Goal: Task Accomplishment & Management: Manage account settings

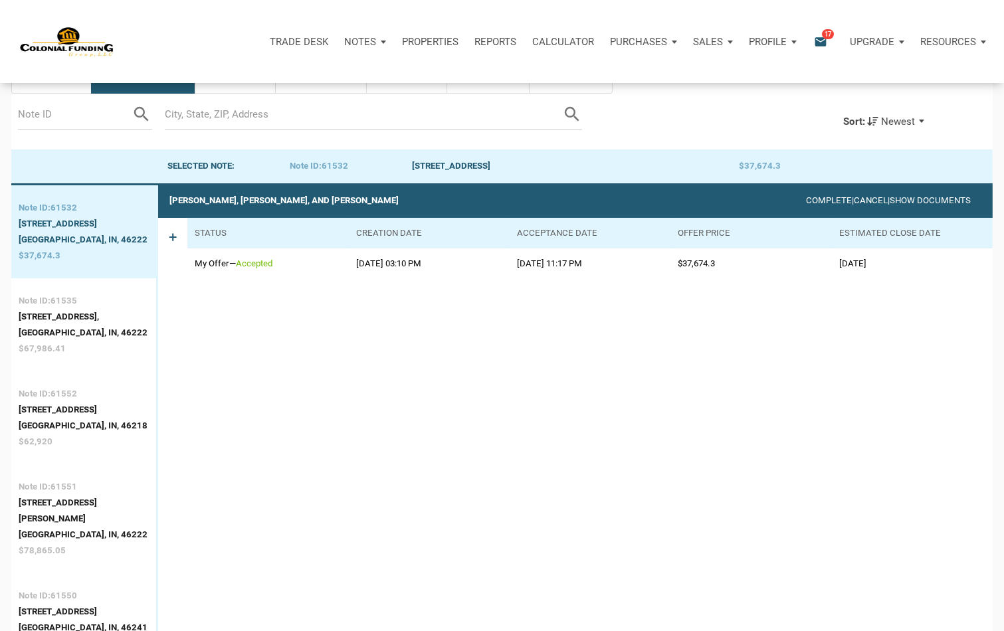
scroll to position [47, 0]
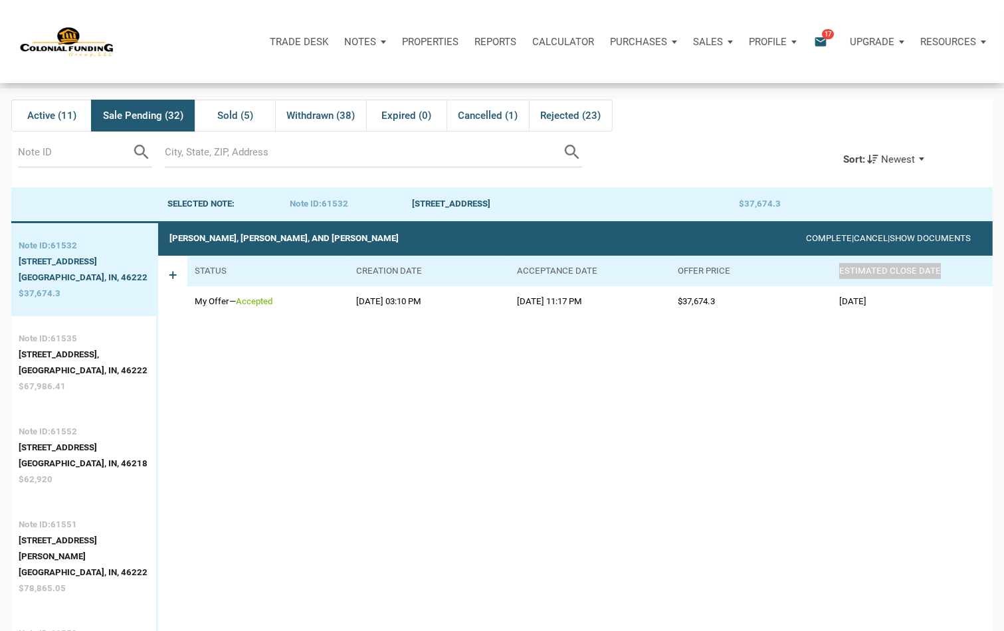
drag, startPoint x: 838, startPoint y: 273, endPoint x: 945, endPoint y: 271, distance: 107.0
click at [945, 271] on th "Estimated Close Date" at bounding box center [912, 271] width 161 height 31
click at [68, 363] on div "1015 North Tremont Street," at bounding box center [83, 355] width 129 height 16
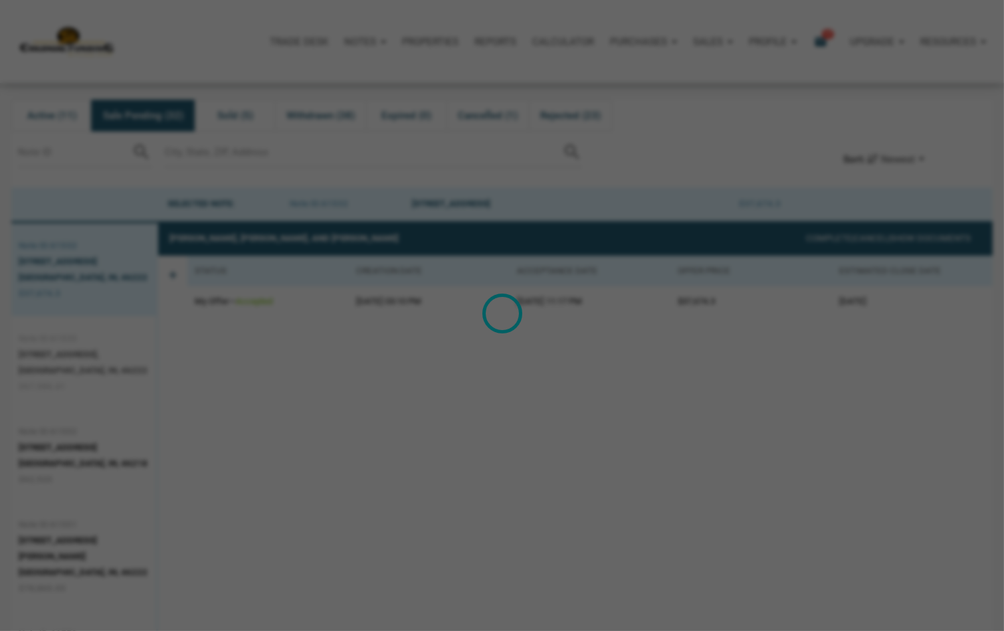
scroll to position [83, 0]
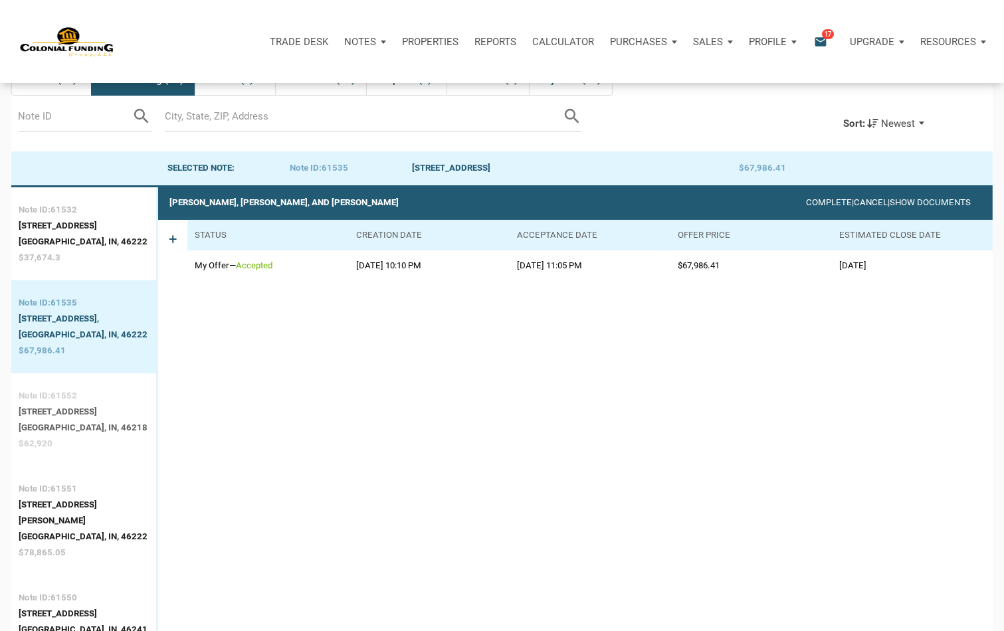
click at [80, 420] on div "2222 N Arsenal Ave," at bounding box center [83, 412] width 129 height 16
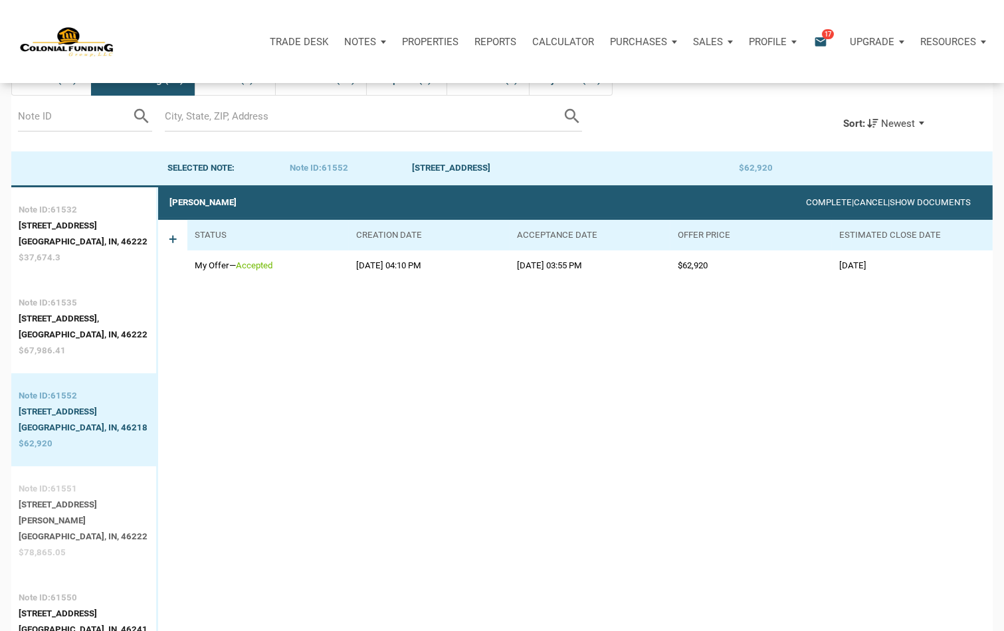
click at [76, 536] on div "Indianapolis, IN, 46222" at bounding box center [84, 537] width 131 height 16
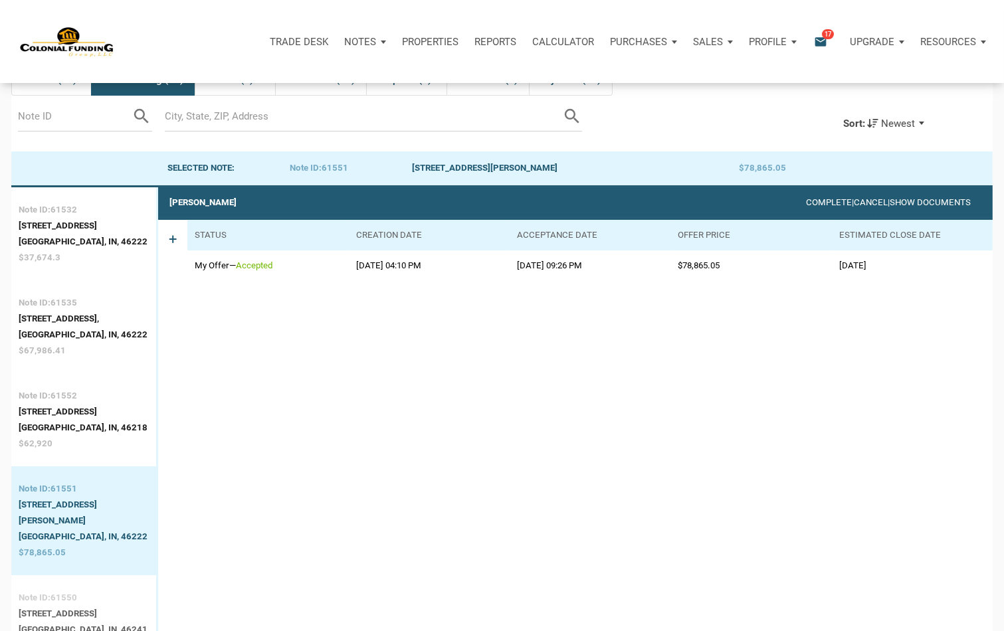
click at [66, 601] on span "61550" at bounding box center [64, 598] width 27 height 10
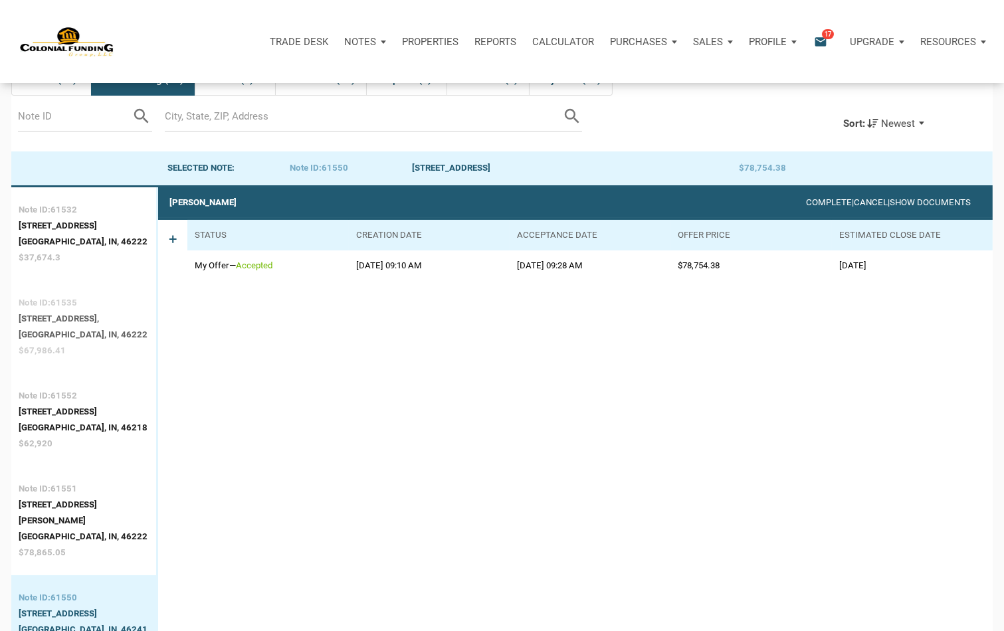
click at [56, 327] on div "1015 North Tremont Street," at bounding box center [83, 319] width 129 height 16
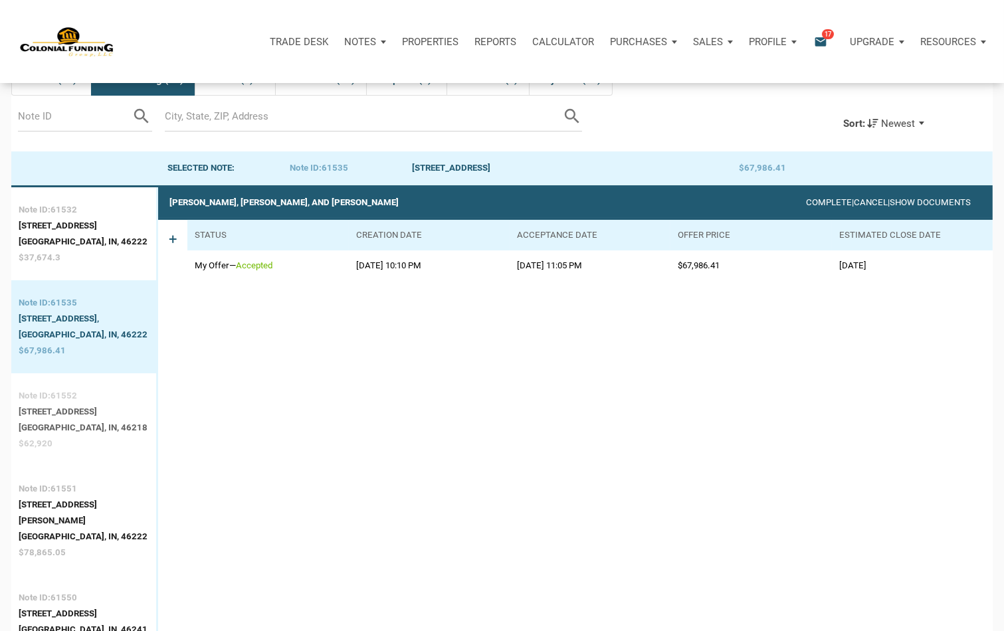
click at [73, 420] on div "2222 N Arsenal Ave," at bounding box center [83, 412] width 129 height 16
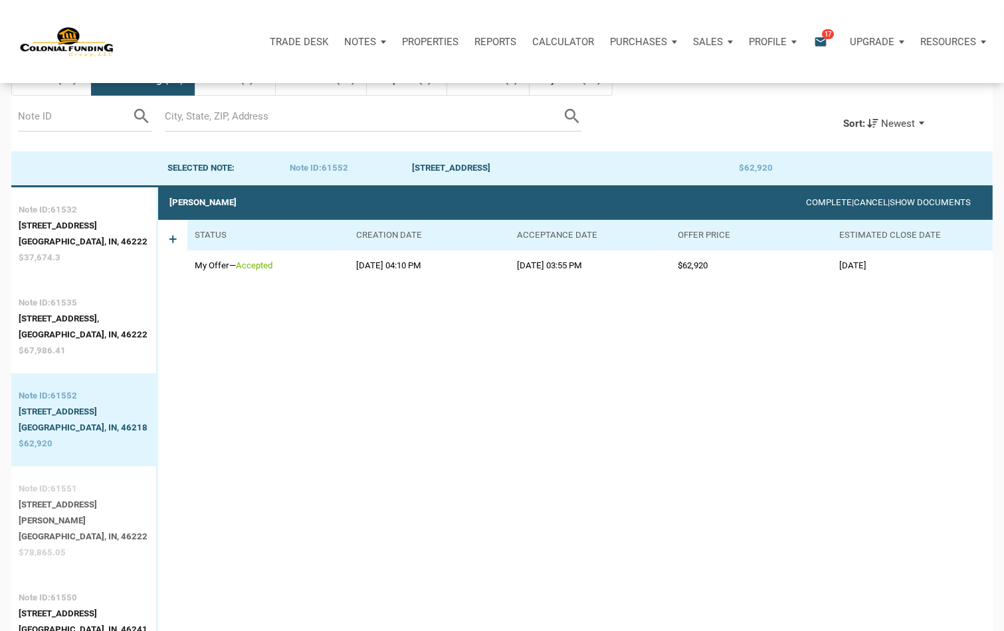
click at [65, 533] on div "Indianapolis, IN, 46222" at bounding box center [84, 537] width 131 height 16
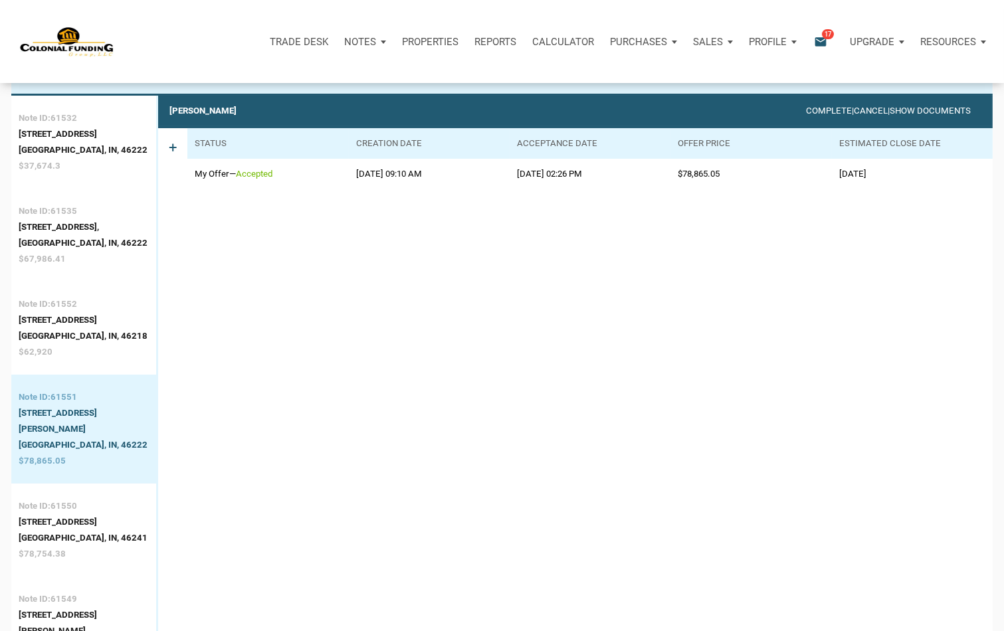
scroll to position [0, 0]
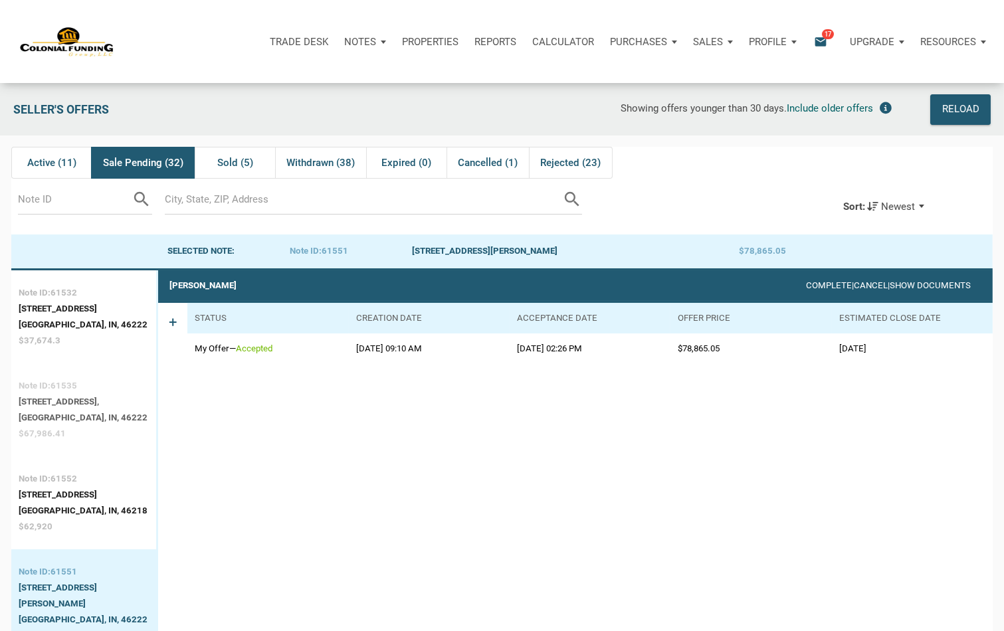
click at [71, 397] on div "1015 North Tremont Street," at bounding box center [83, 402] width 129 height 16
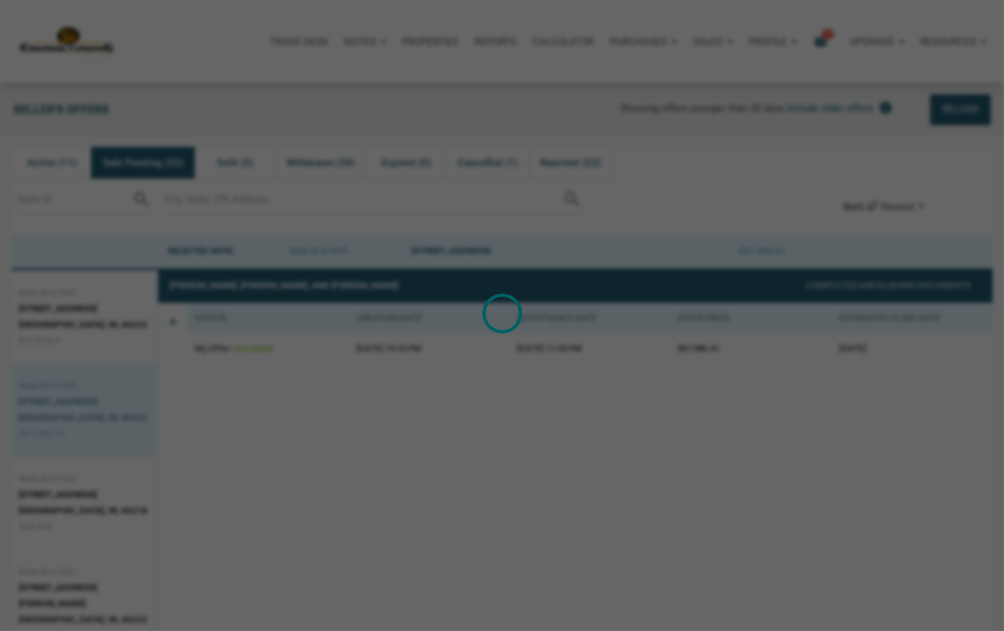
scroll to position [83, 0]
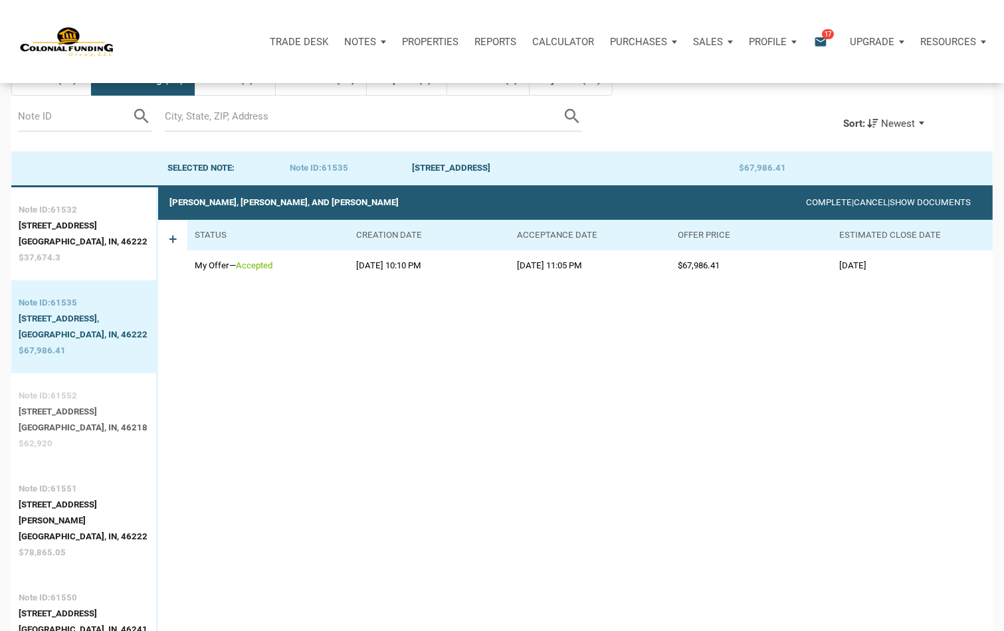
click at [89, 452] on div "$62,920" at bounding box center [83, 444] width 129 height 16
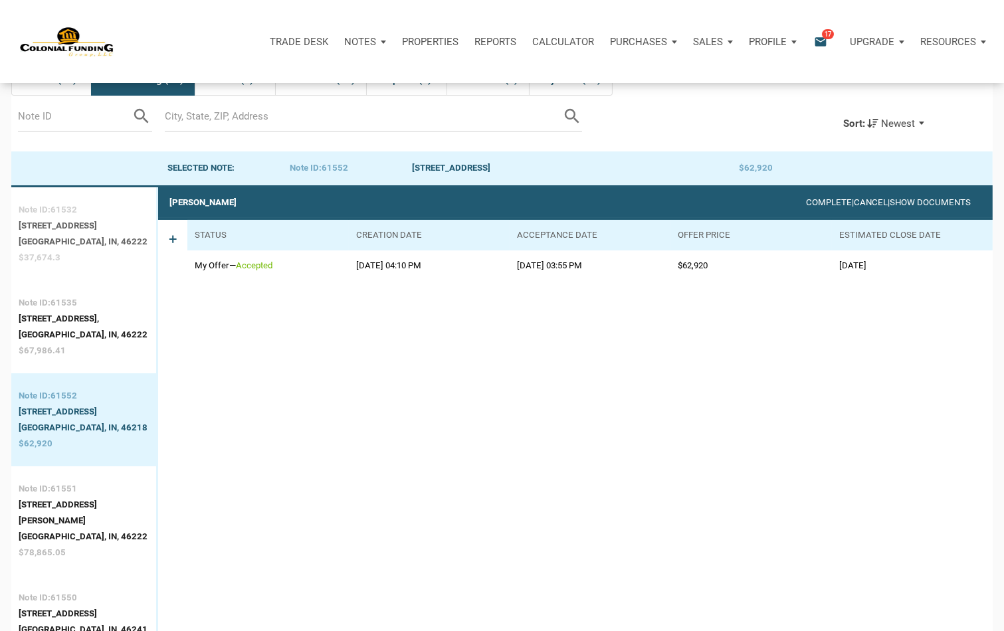
click at [98, 249] on div "Indianapolis, IN, 46222" at bounding box center [83, 242] width 129 height 16
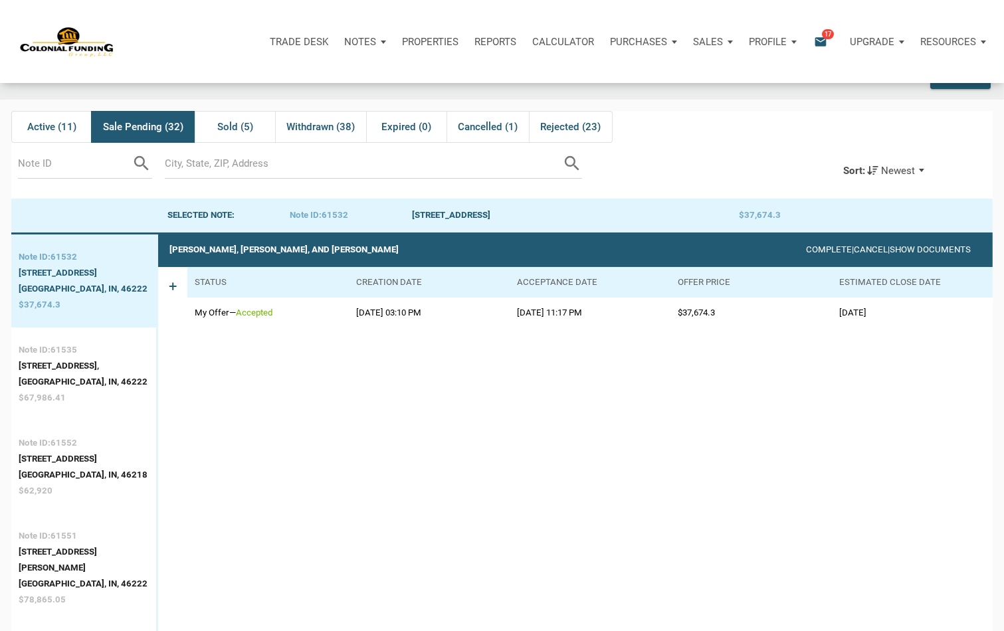
scroll to position [0, 0]
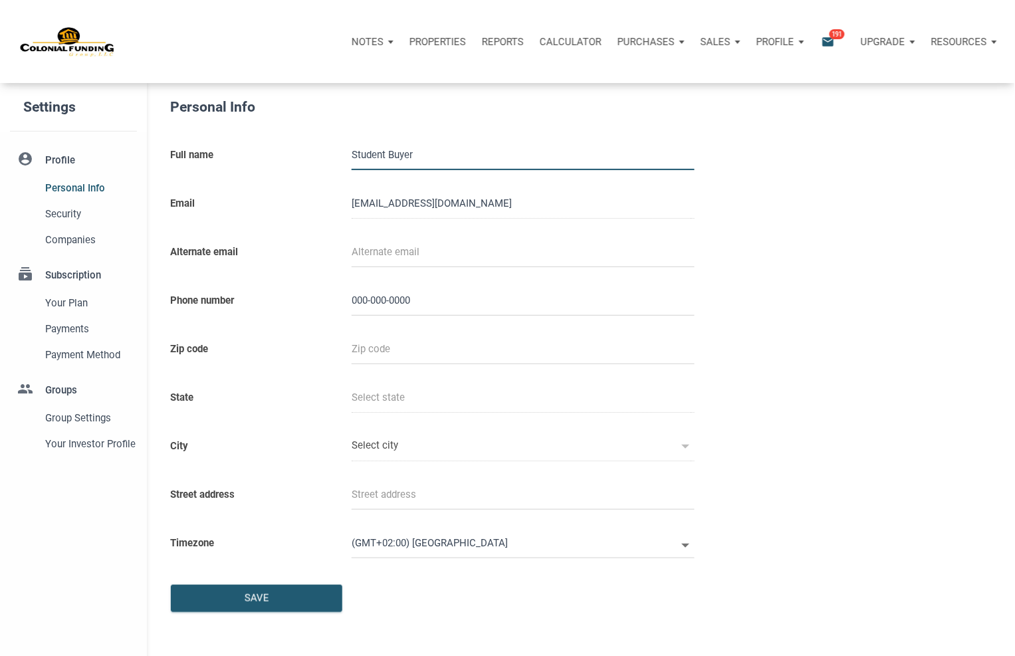
select select
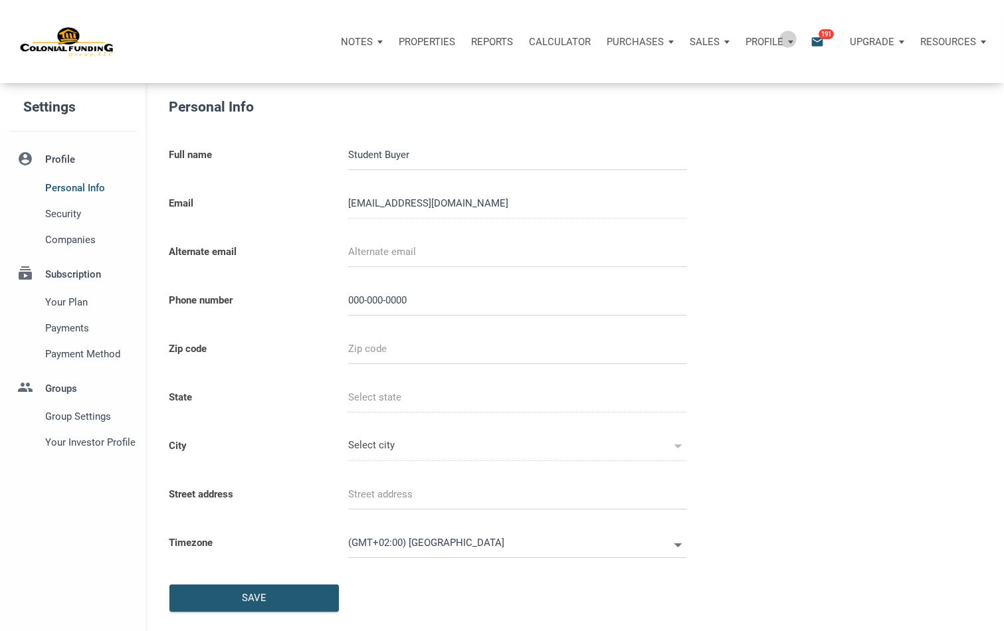
click at [786, 39] on div "Profile" at bounding box center [770, 42] width 64 height 40
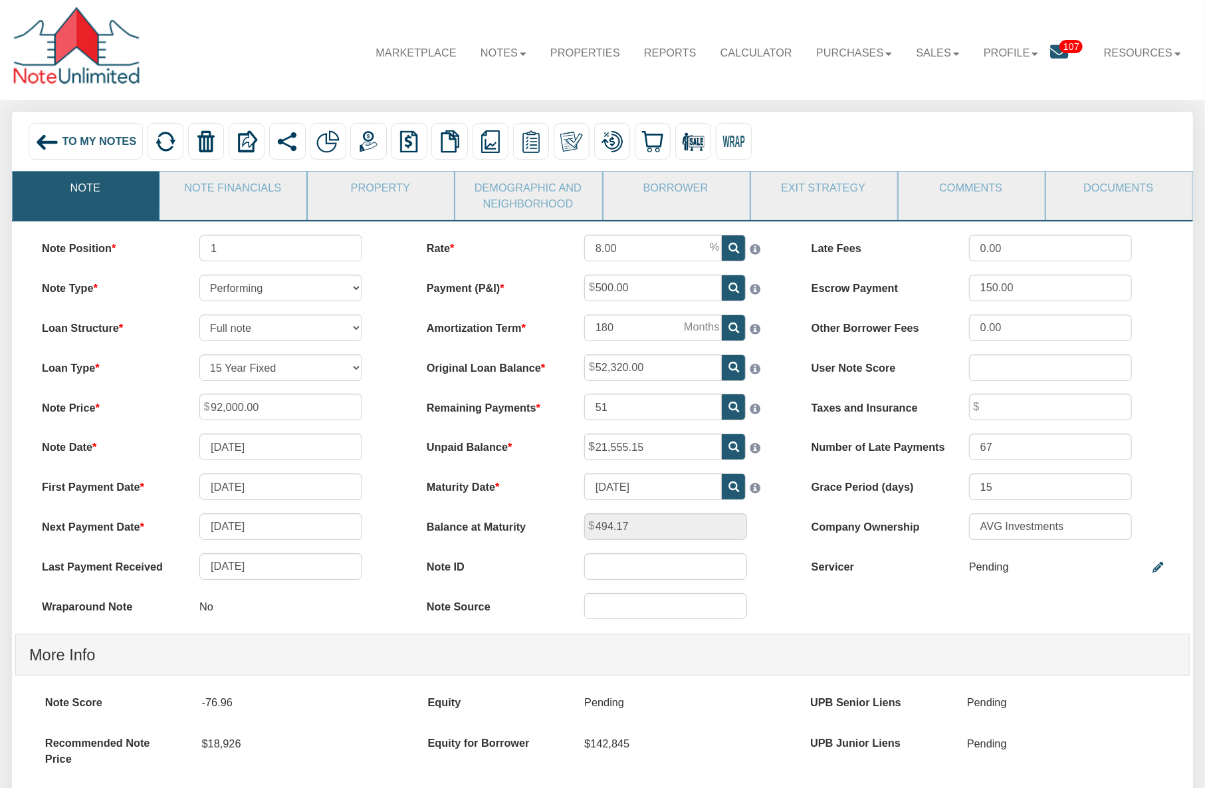
click at [106, 144] on span "To My Notes" at bounding box center [99, 141] width 74 height 12
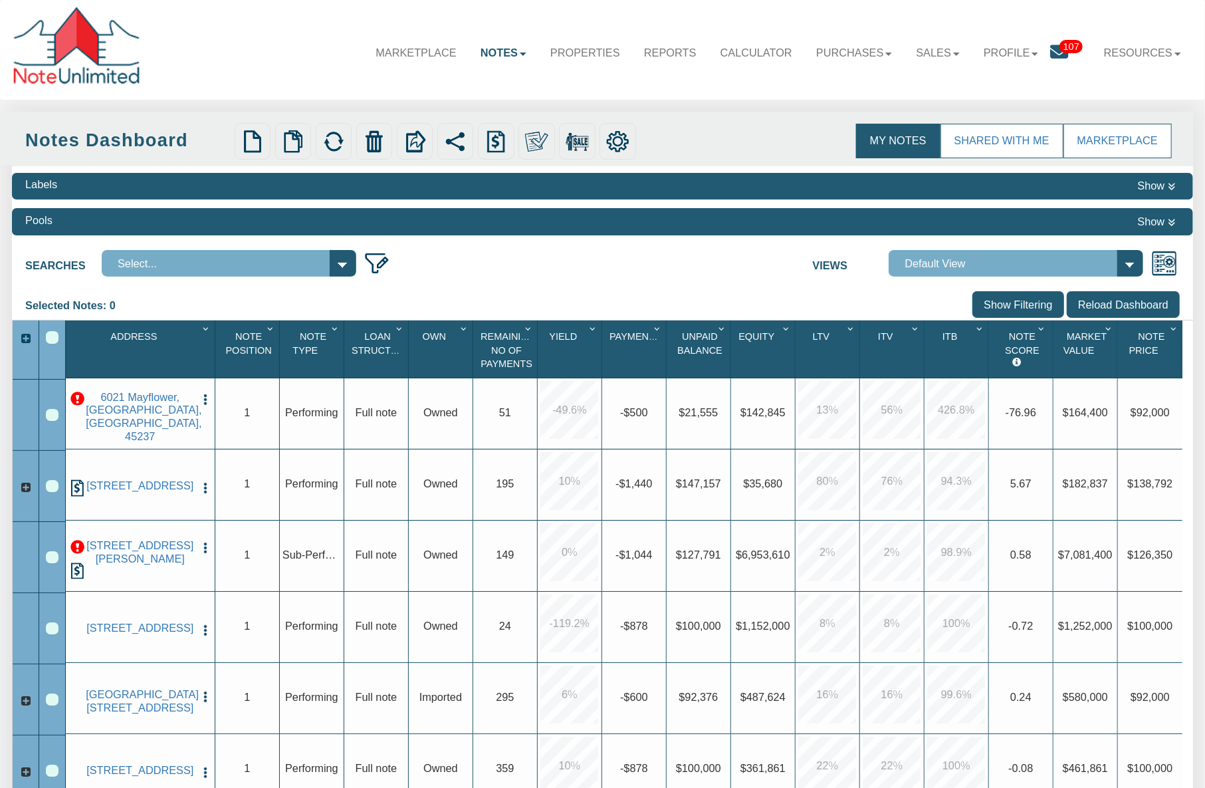
click at [623, 142] on img at bounding box center [617, 141] width 23 height 23
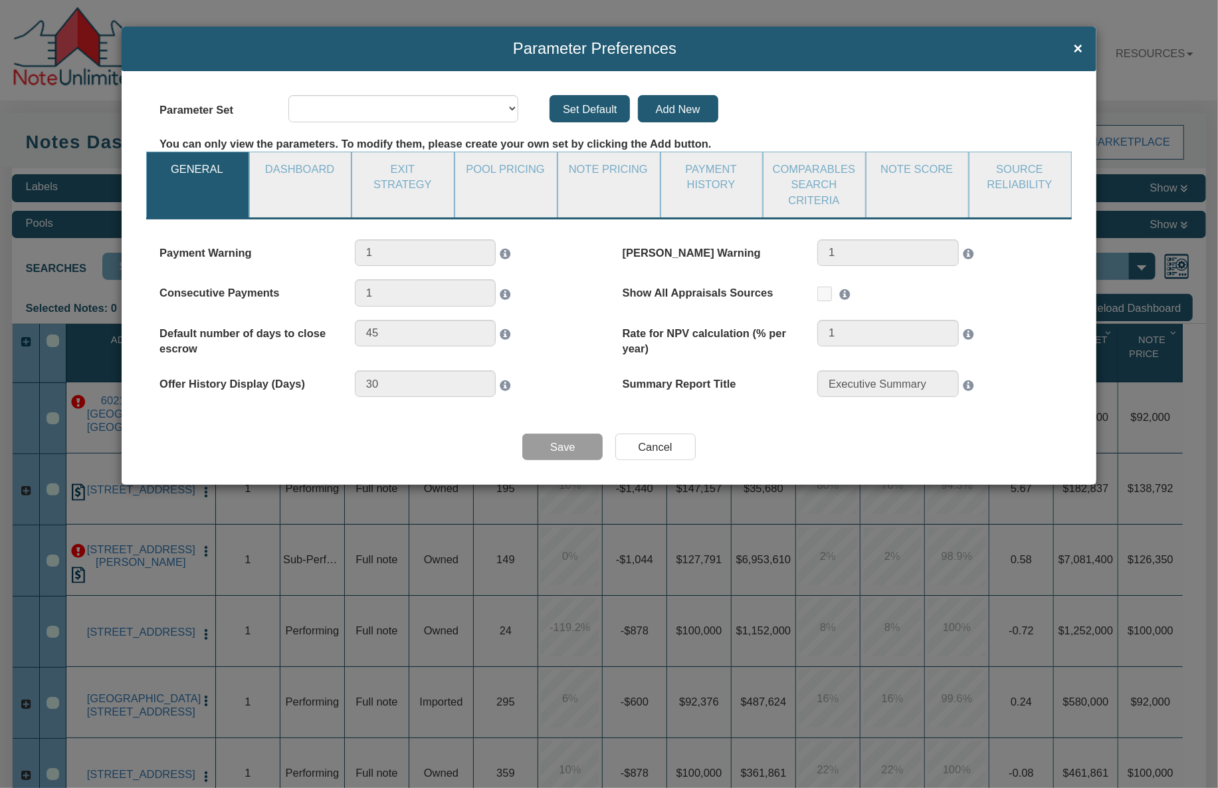
select select "object:3567"
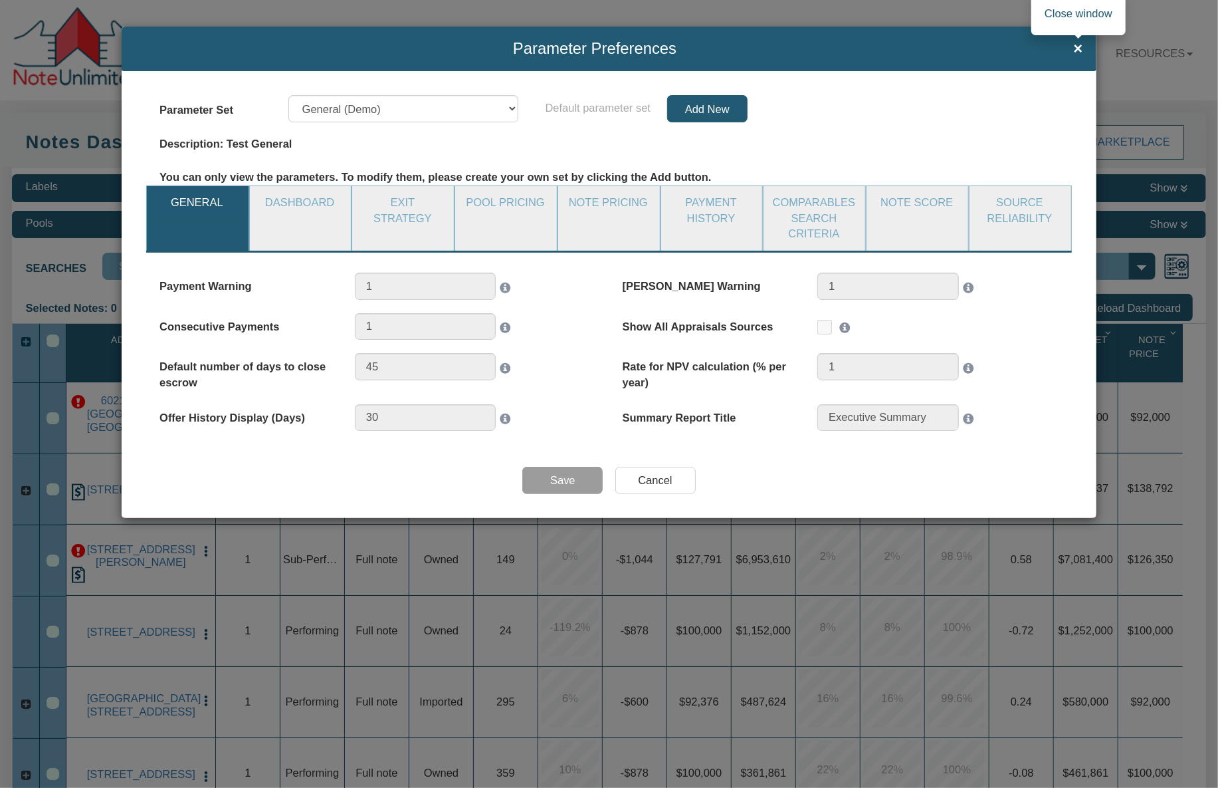
click at [1080, 49] on span "×" at bounding box center [1078, 48] width 9 height 17
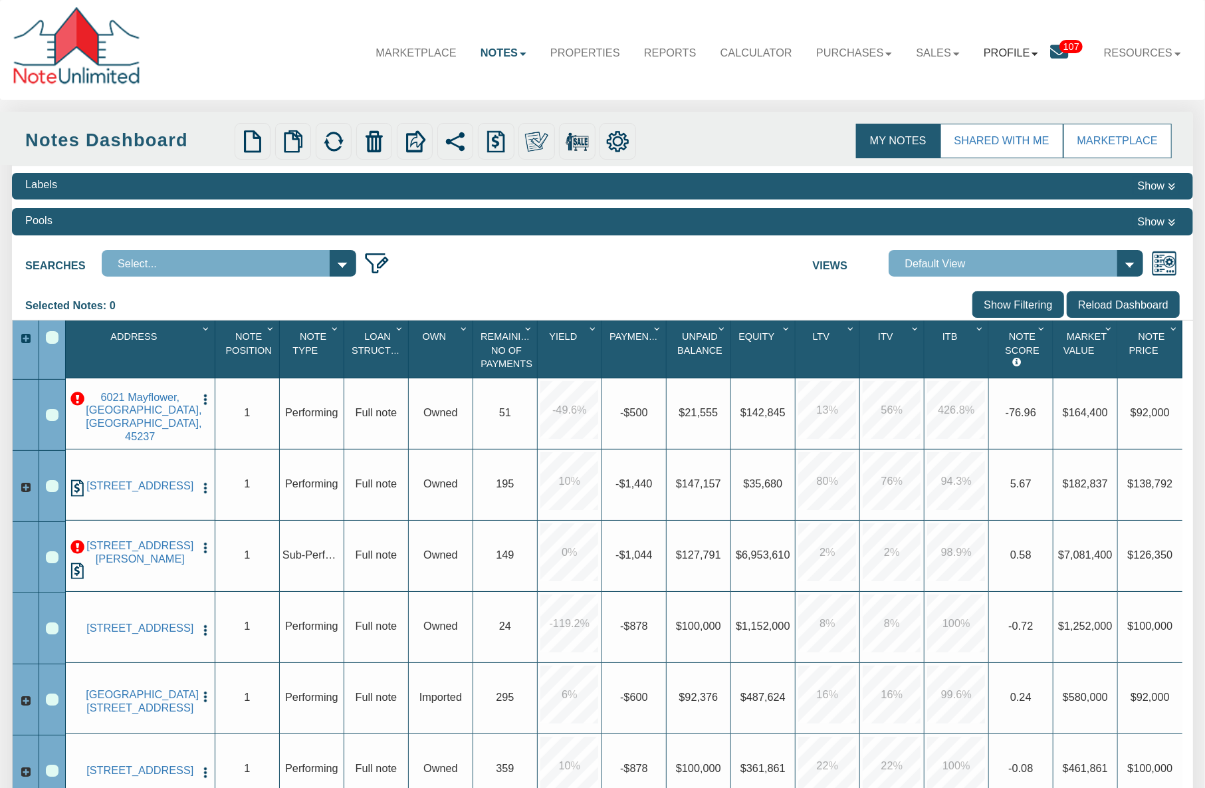
click at [1032, 55] on b at bounding box center [1035, 54] width 7 height 3
click at [977, 112] on link "Settings" at bounding box center [1022, 110] width 140 height 21
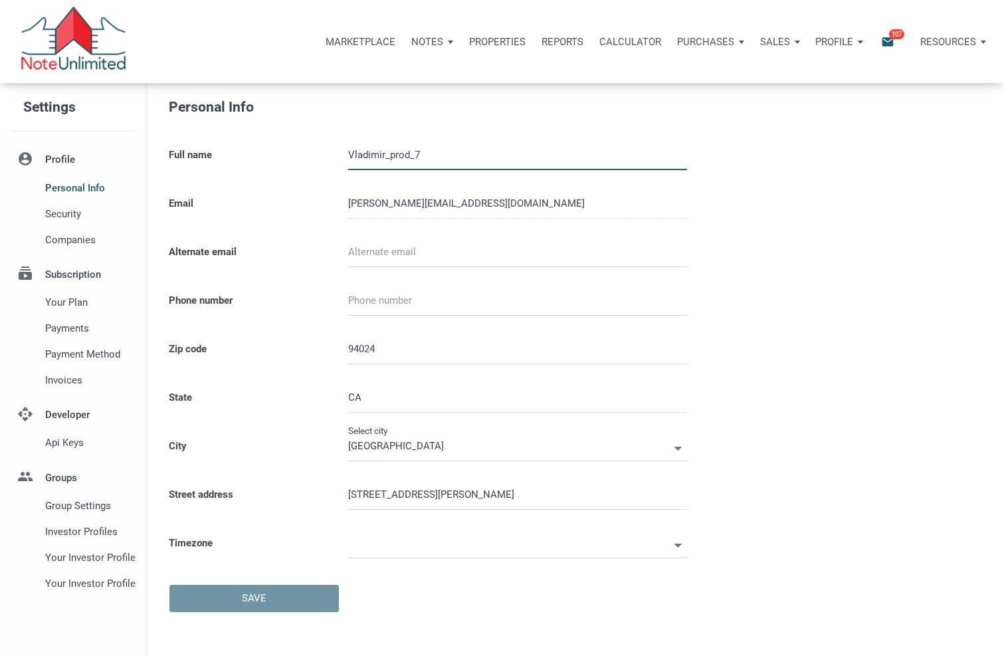
select select
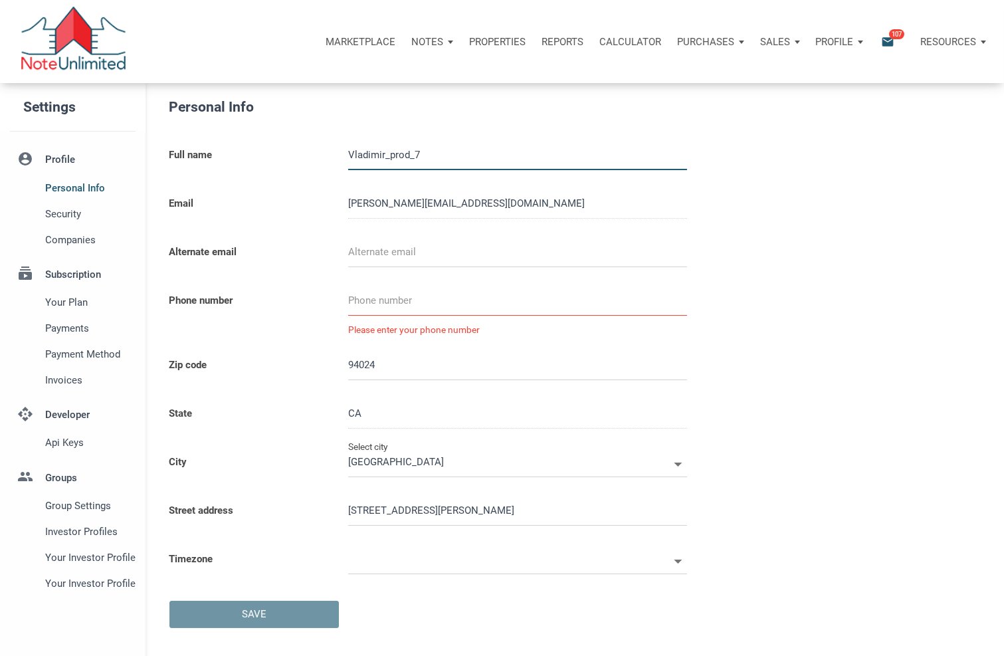
click at [446, 44] on div "Notes" at bounding box center [432, 42] width 58 height 40
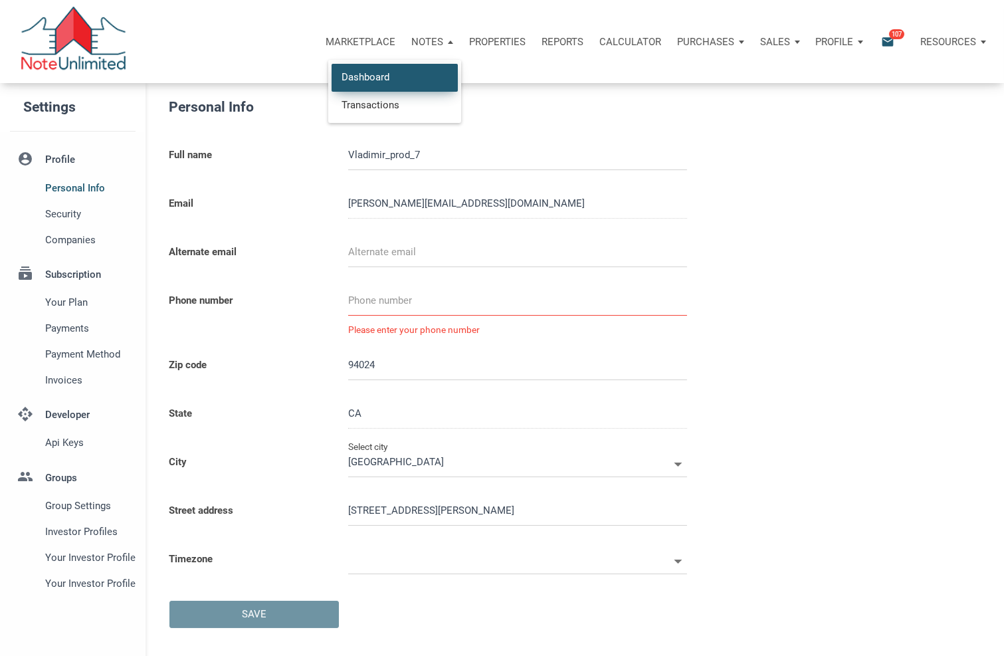
click at [384, 76] on link "Dashboard" at bounding box center [395, 77] width 126 height 27
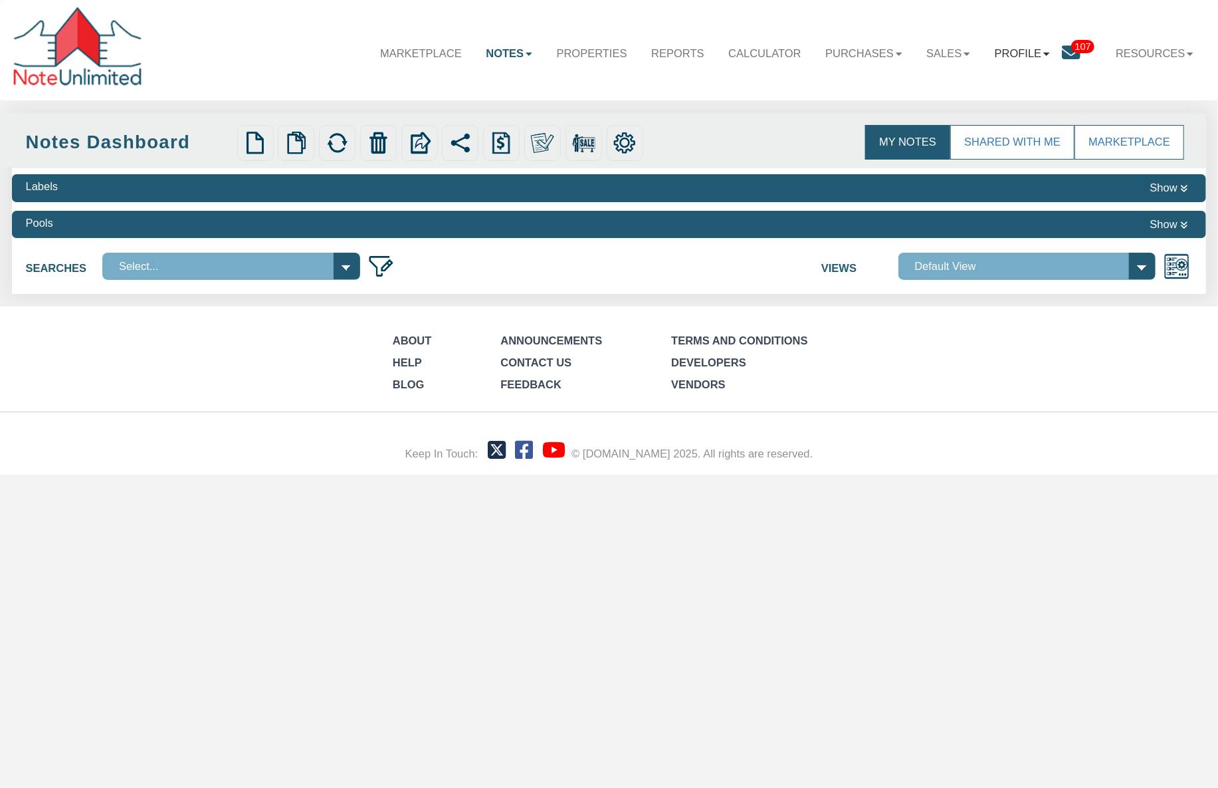
select select
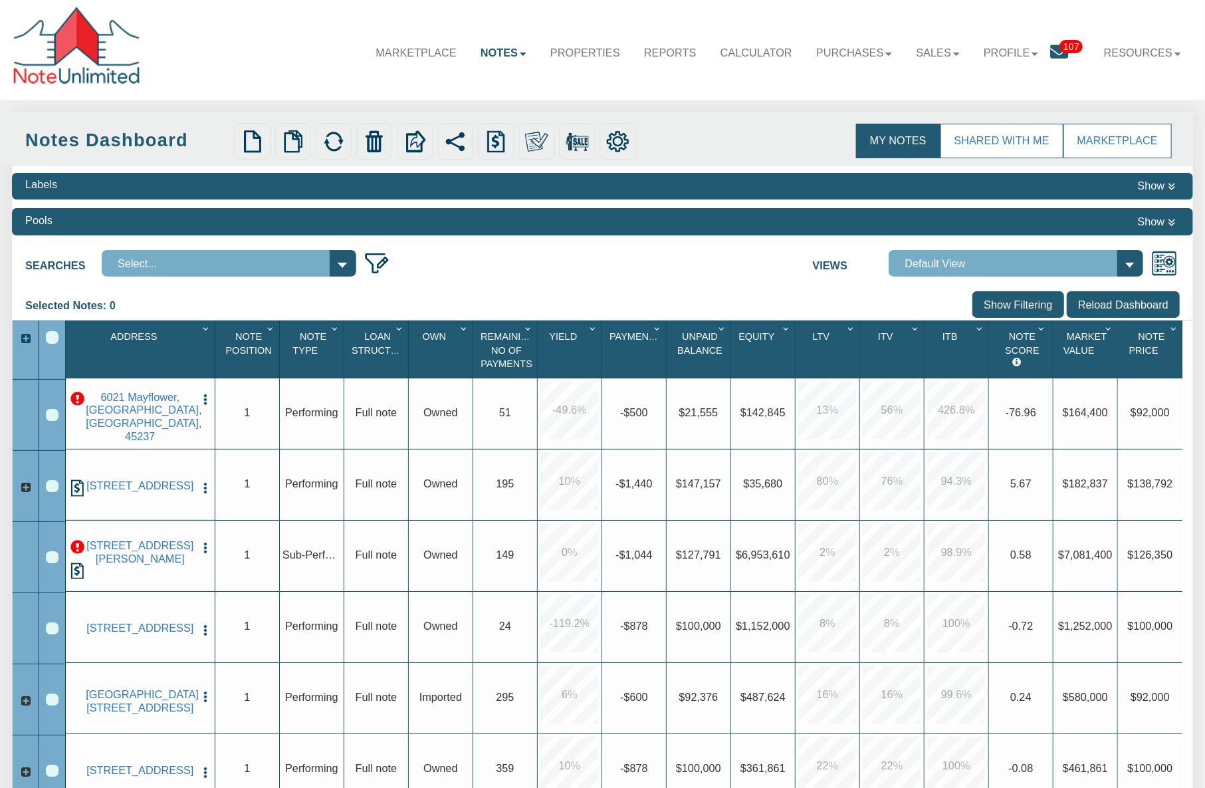
click at [205, 406] on img "button" at bounding box center [205, 399] width 13 height 13
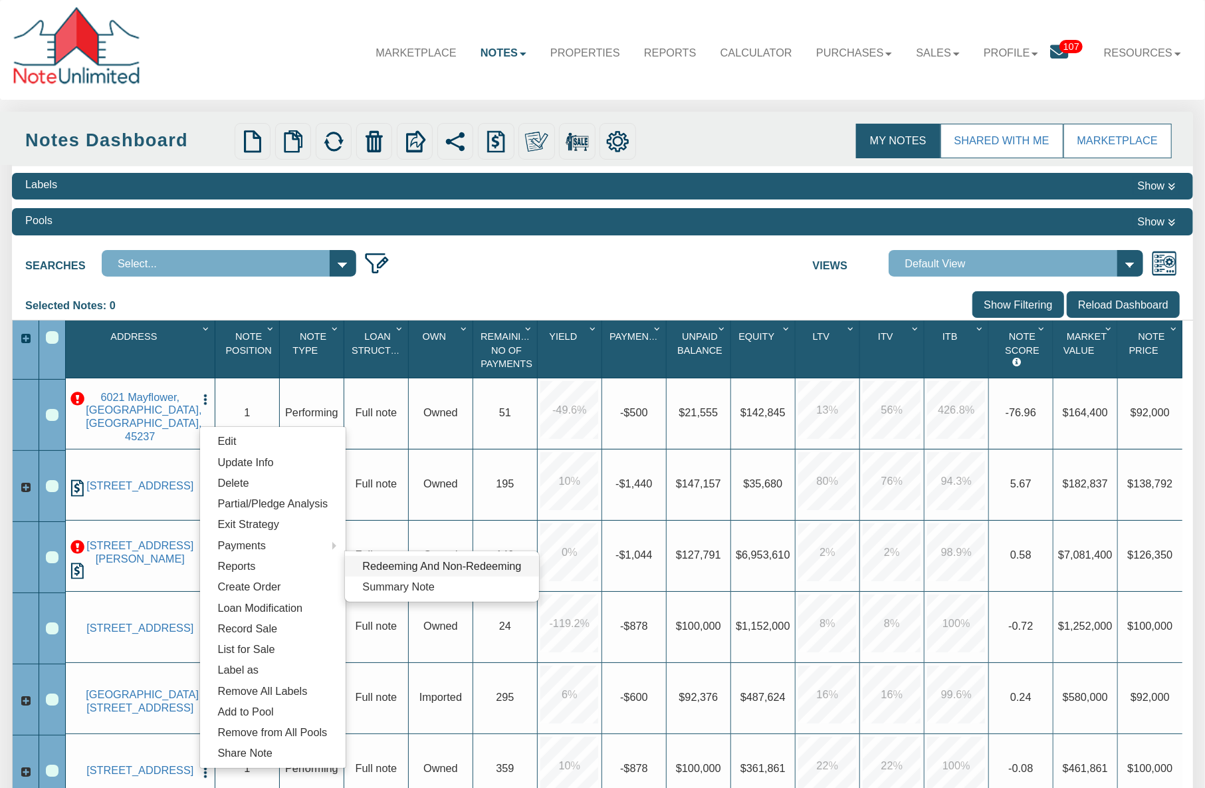
click at [434, 567] on link "Redeeming And Non-Redeeming" at bounding box center [442, 566] width 194 height 21
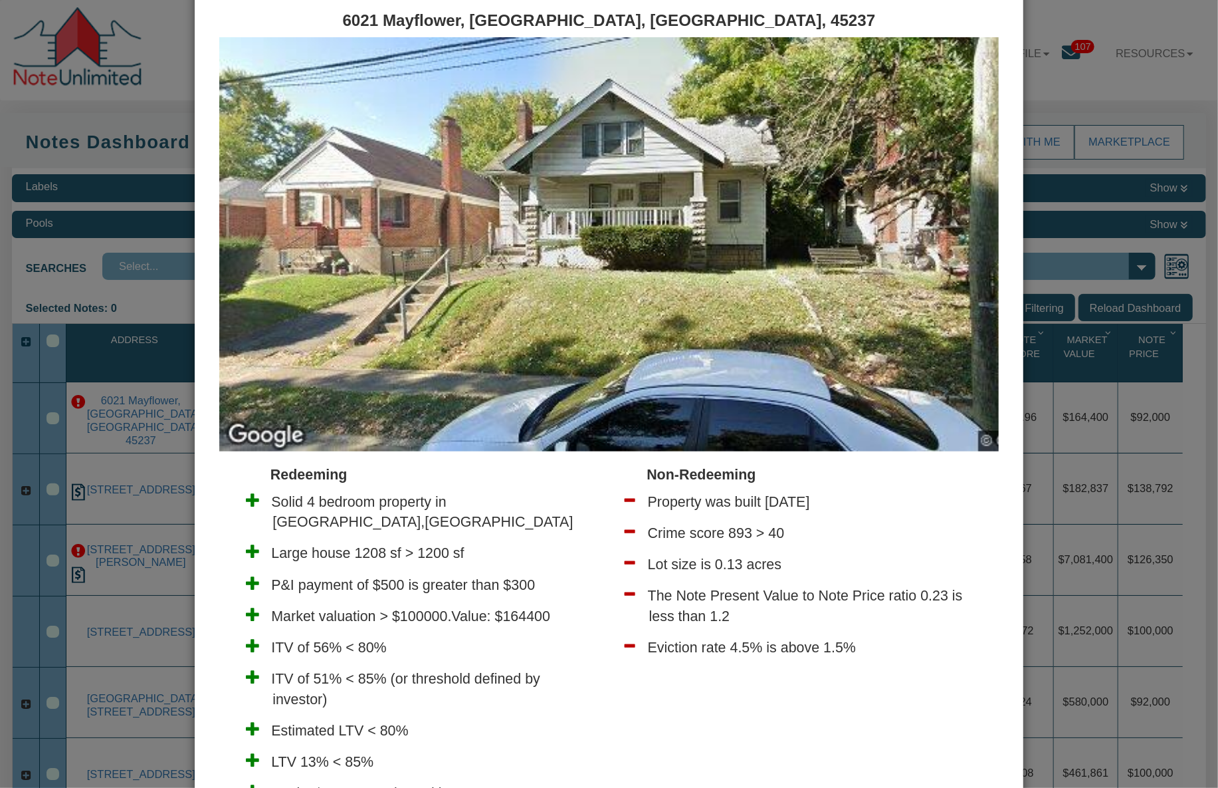
scroll to position [210, 0]
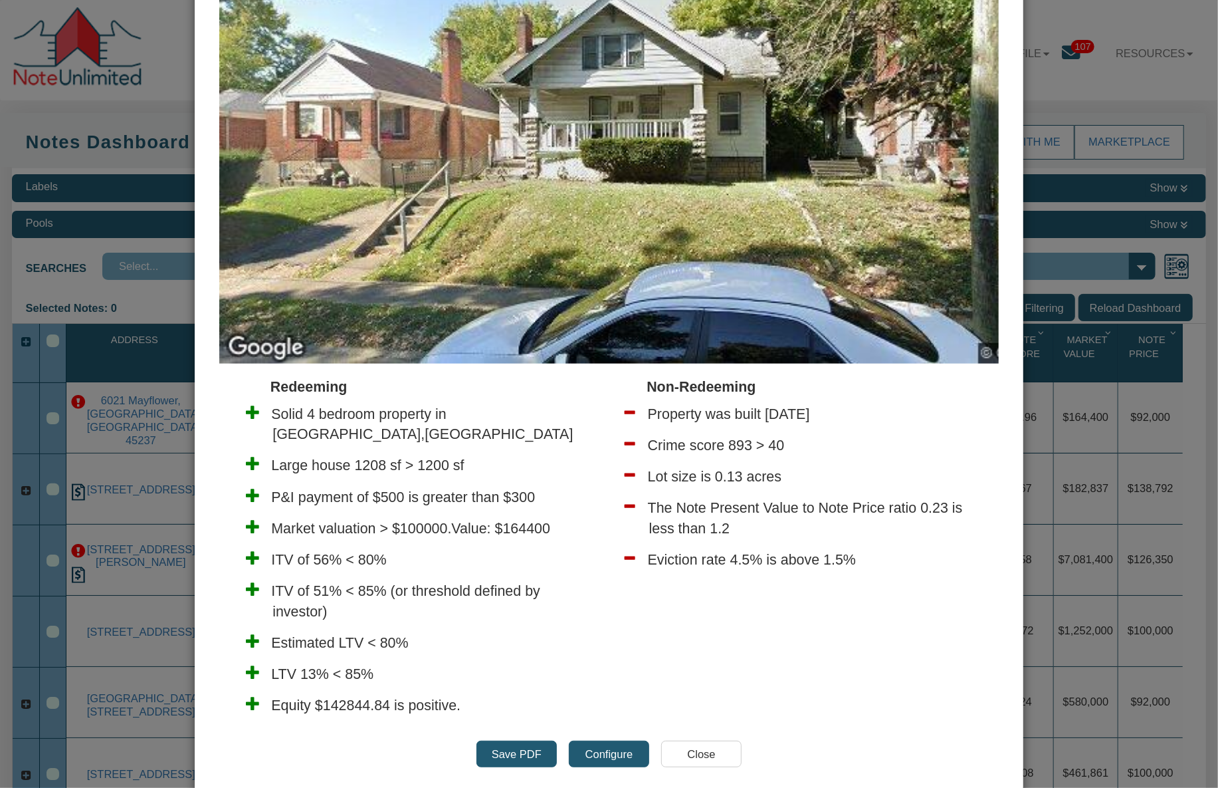
click at [617, 740] on button "Configure" at bounding box center [609, 753] width 80 height 27
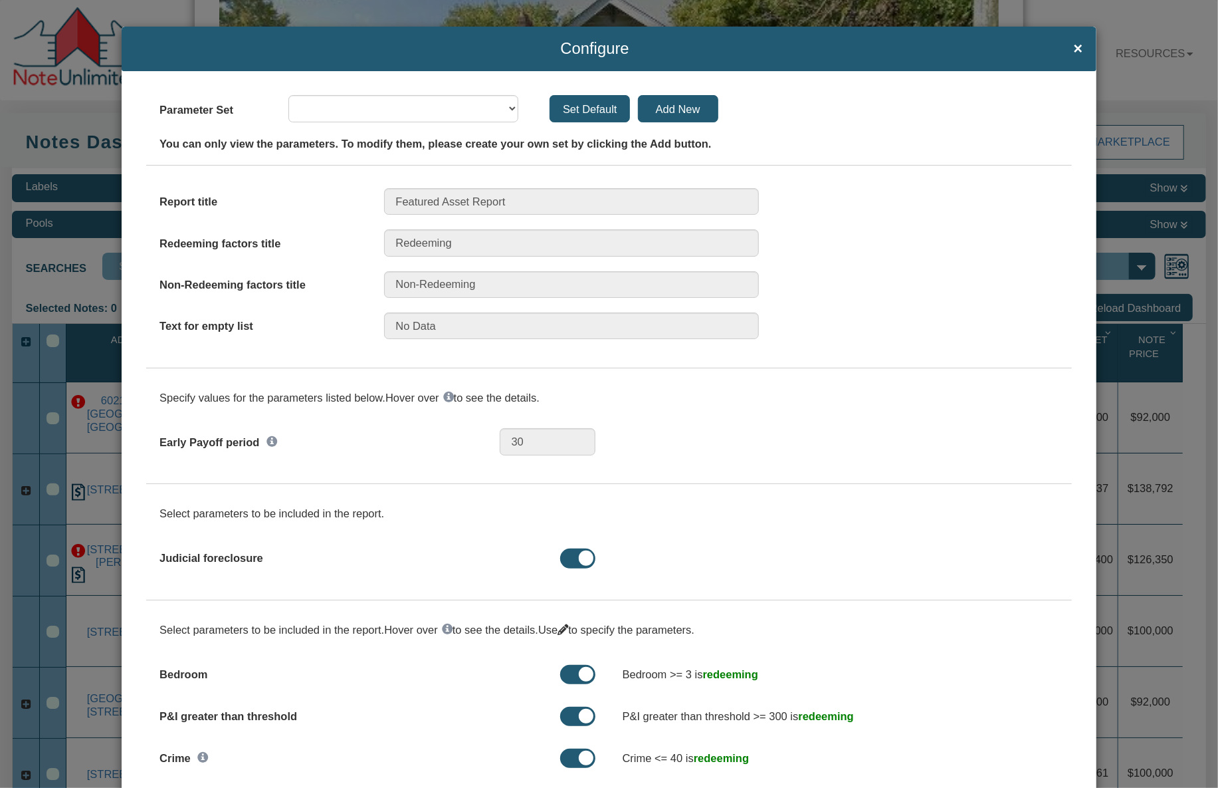
select select "object:2228"
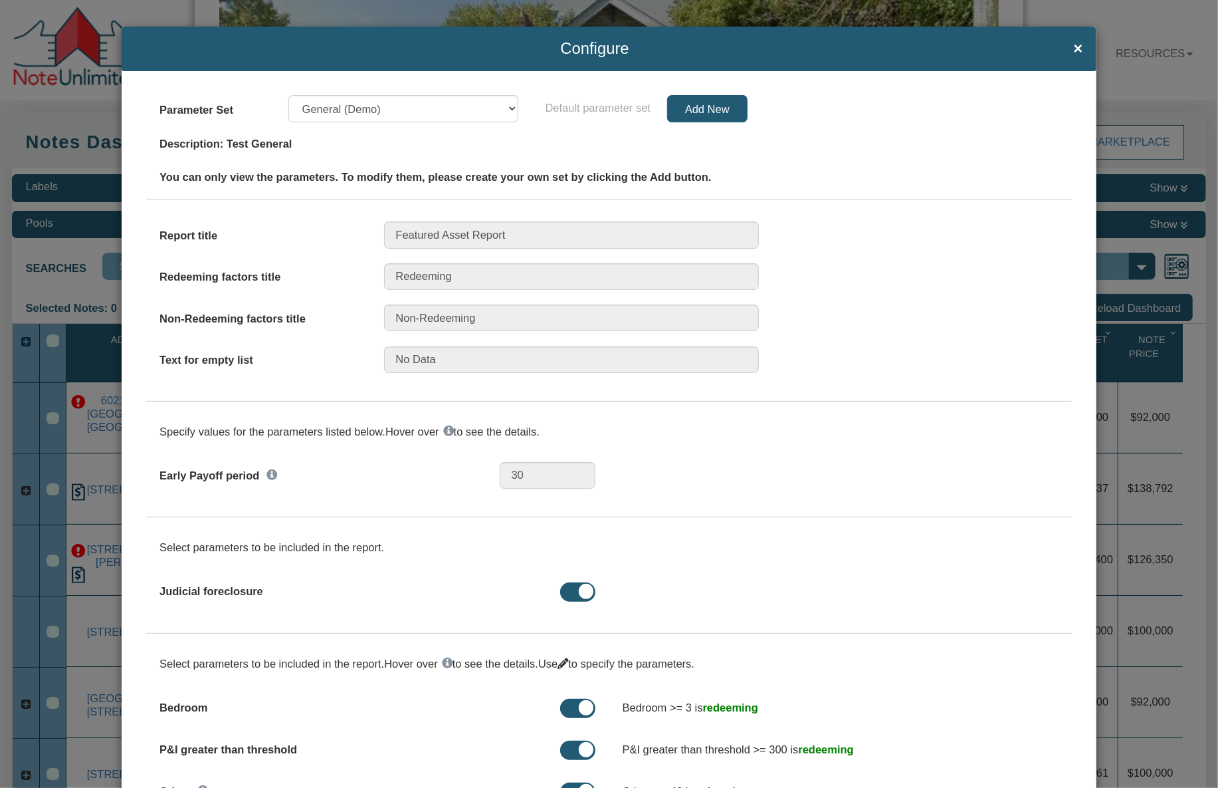
scroll to position [532, 0]
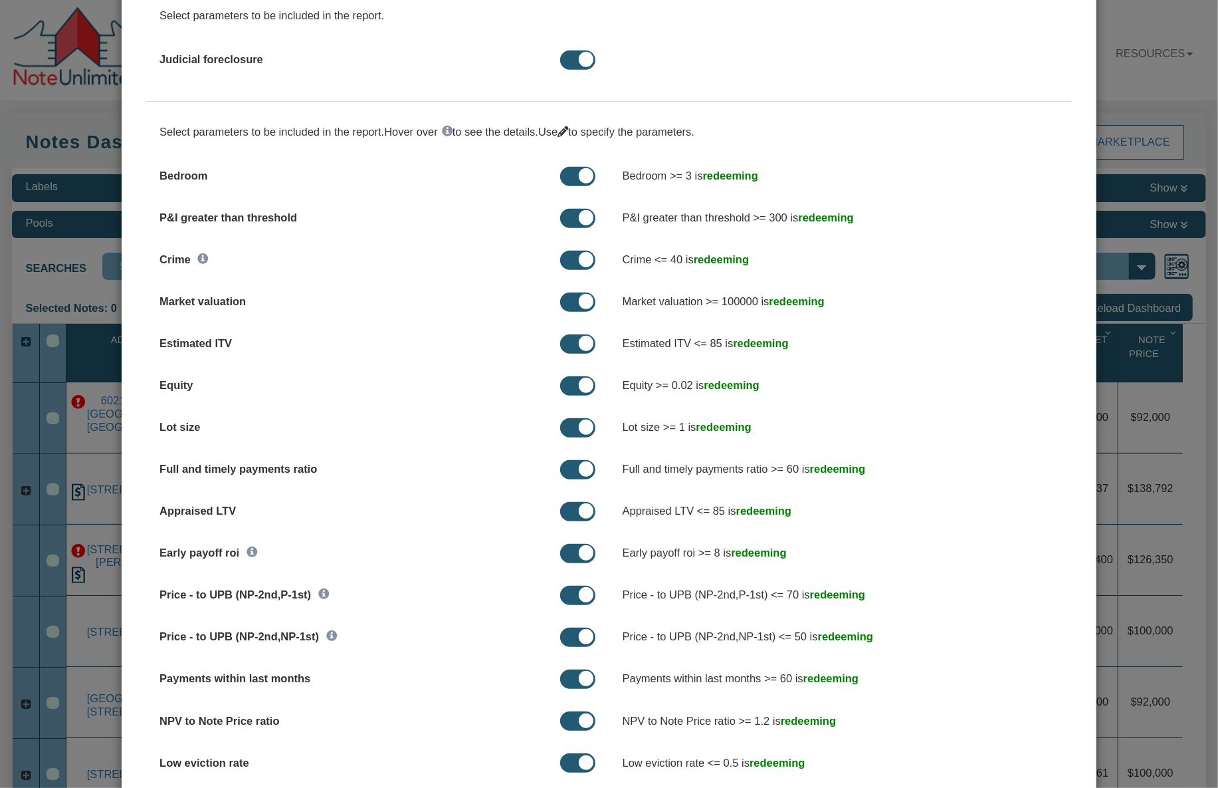
drag, startPoint x: 146, startPoint y: 173, endPoint x: 234, endPoint y: 187, distance: 88.7
click at [234, 187] on div "Bedroom" at bounding box center [377, 176] width 463 height 29
drag, startPoint x: 149, startPoint y: 217, endPoint x: 303, endPoint y: 219, distance: 154.2
click at [303, 219] on div "P&I greater than threshold" at bounding box center [377, 218] width 463 height 29
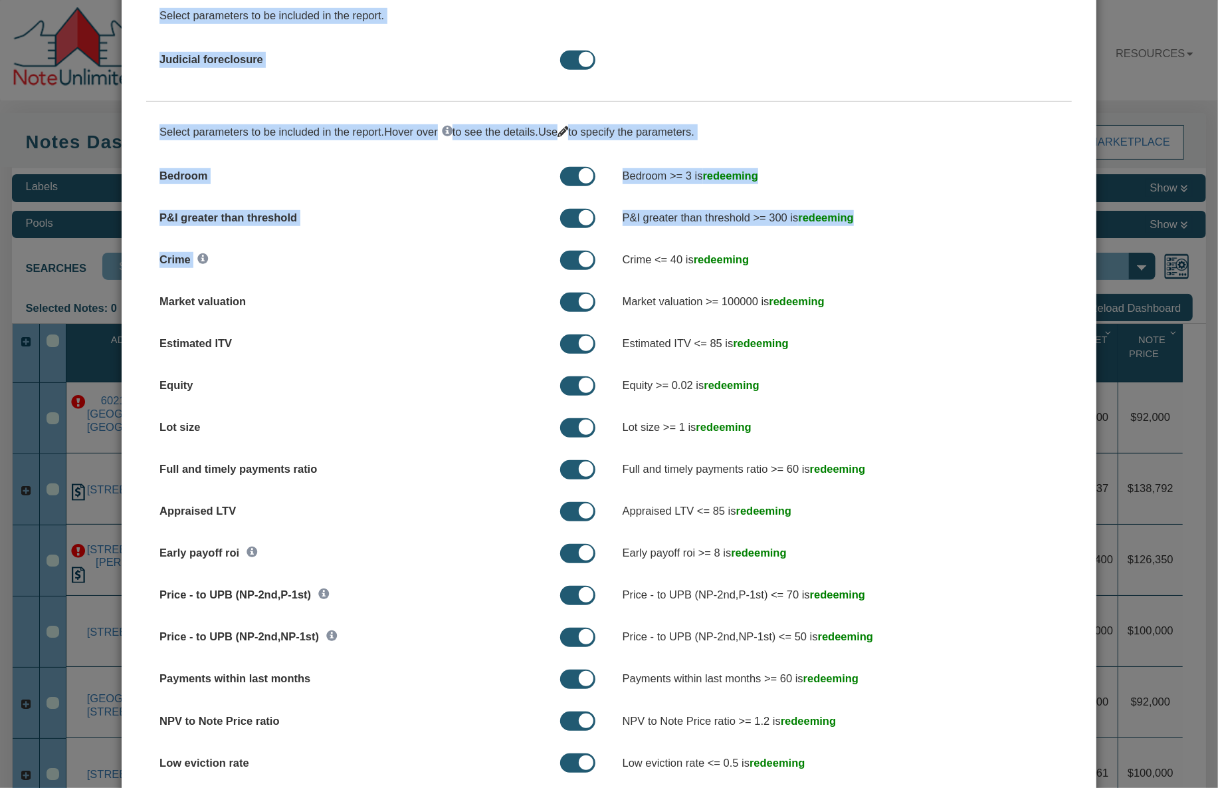
drag, startPoint x: 144, startPoint y: 258, endPoint x: 245, endPoint y: 259, distance: 101.0
click at [245, 259] on div "Parameter Set Defaults My parameters Note Pricing (Demo) Pool Pricing (Demo) Ge…" at bounding box center [609, 478] width 974 height 1878
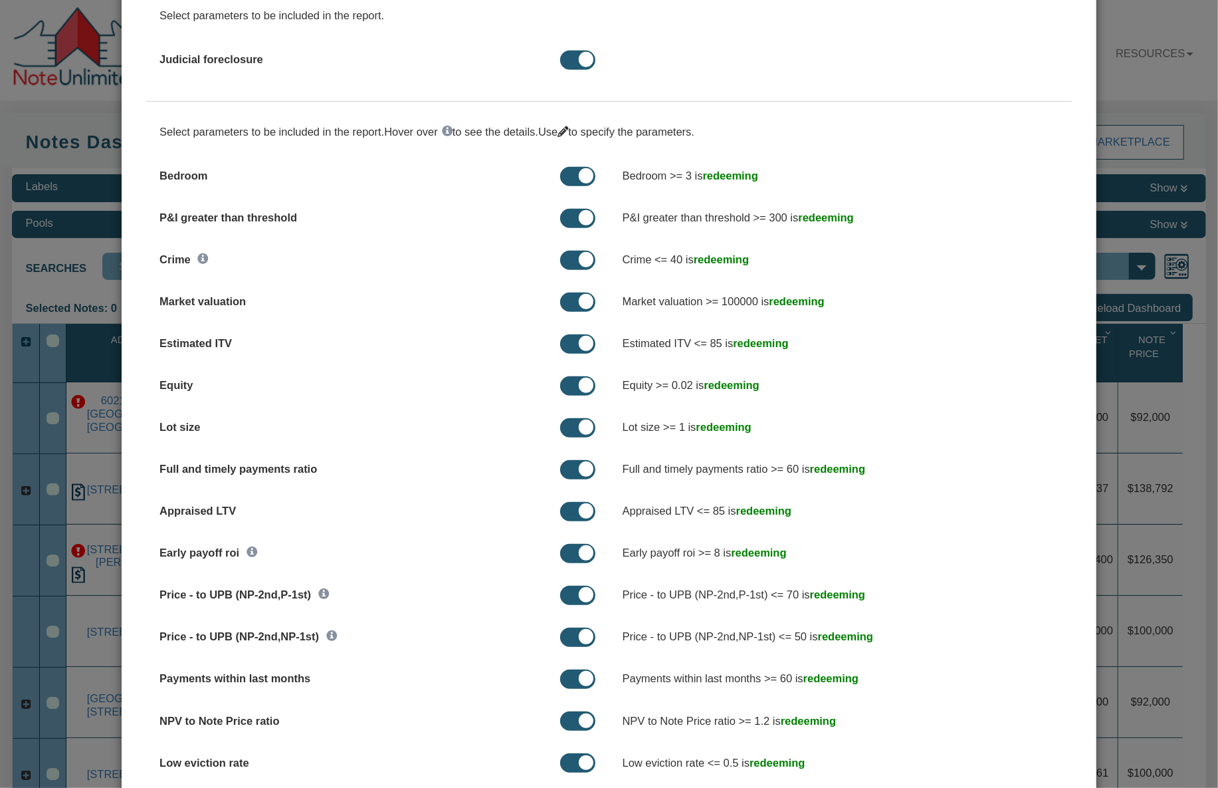
click at [306, 304] on label "Market valuation" at bounding box center [323, 302] width 327 height 28
drag, startPoint x: 574, startPoint y: 178, endPoint x: 588, endPoint y: 178, distance: 13.3
click at [588, 178] on span at bounding box center [577, 176] width 35 height 19
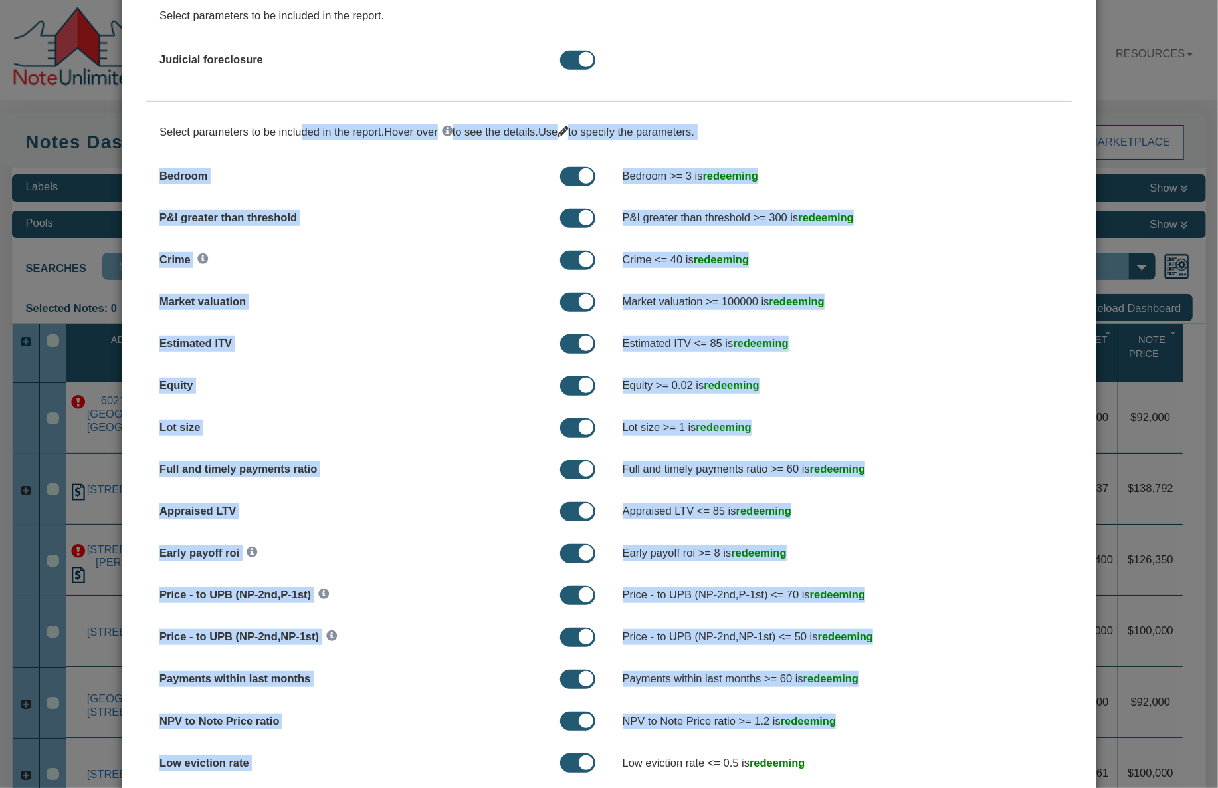
drag, startPoint x: 157, startPoint y: 130, endPoint x: 744, endPoint y: 752, distance: 855.7
click at [744, 124] on div "Select parameters to be included in the report. Hover over to see the details. …" at bounding box center [609, 124] width 926 height 0
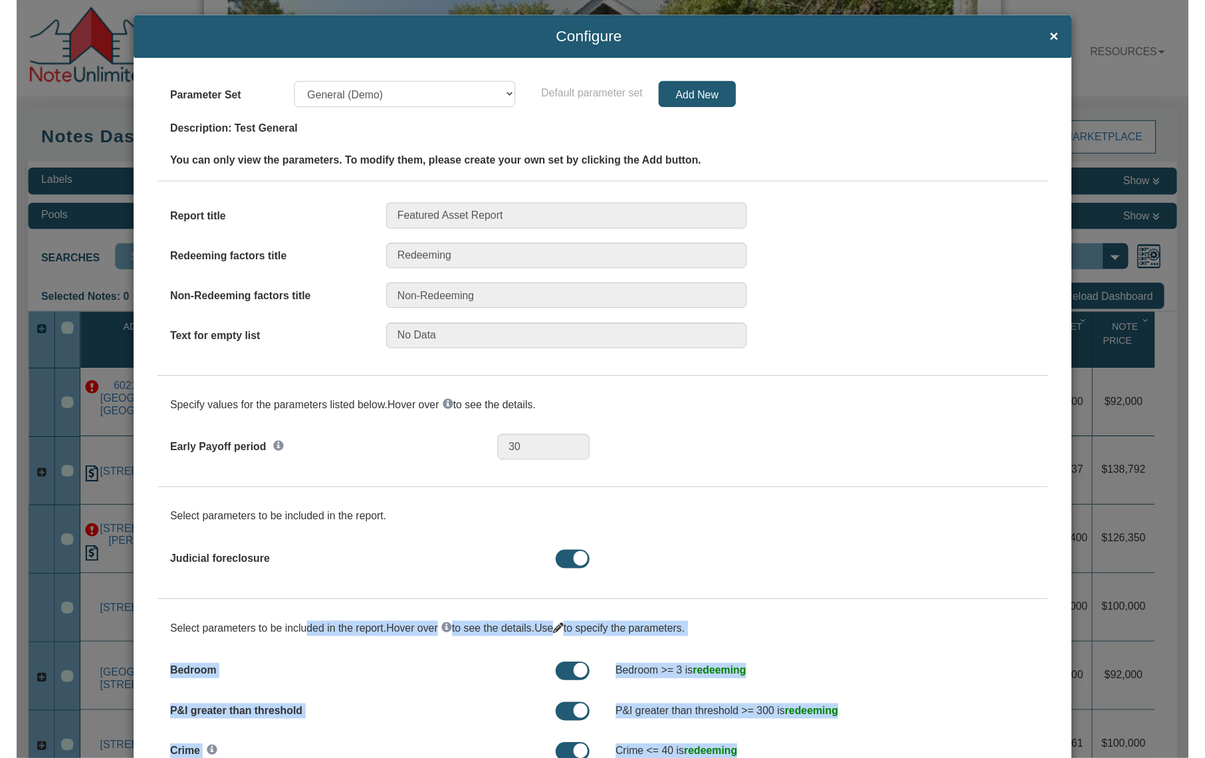
scroll to position [0, 0]
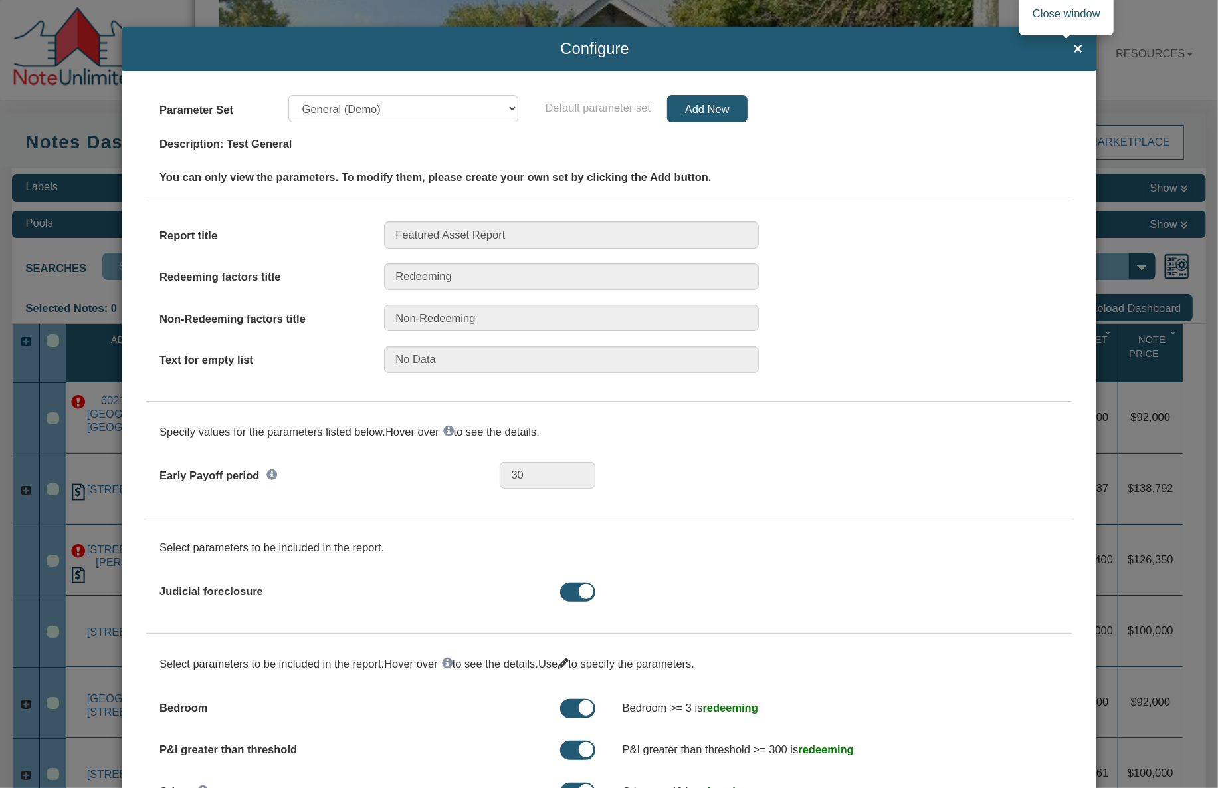
click at [1074, 49] on span "×" at bounding box center [1078, 48] width 9 height 17
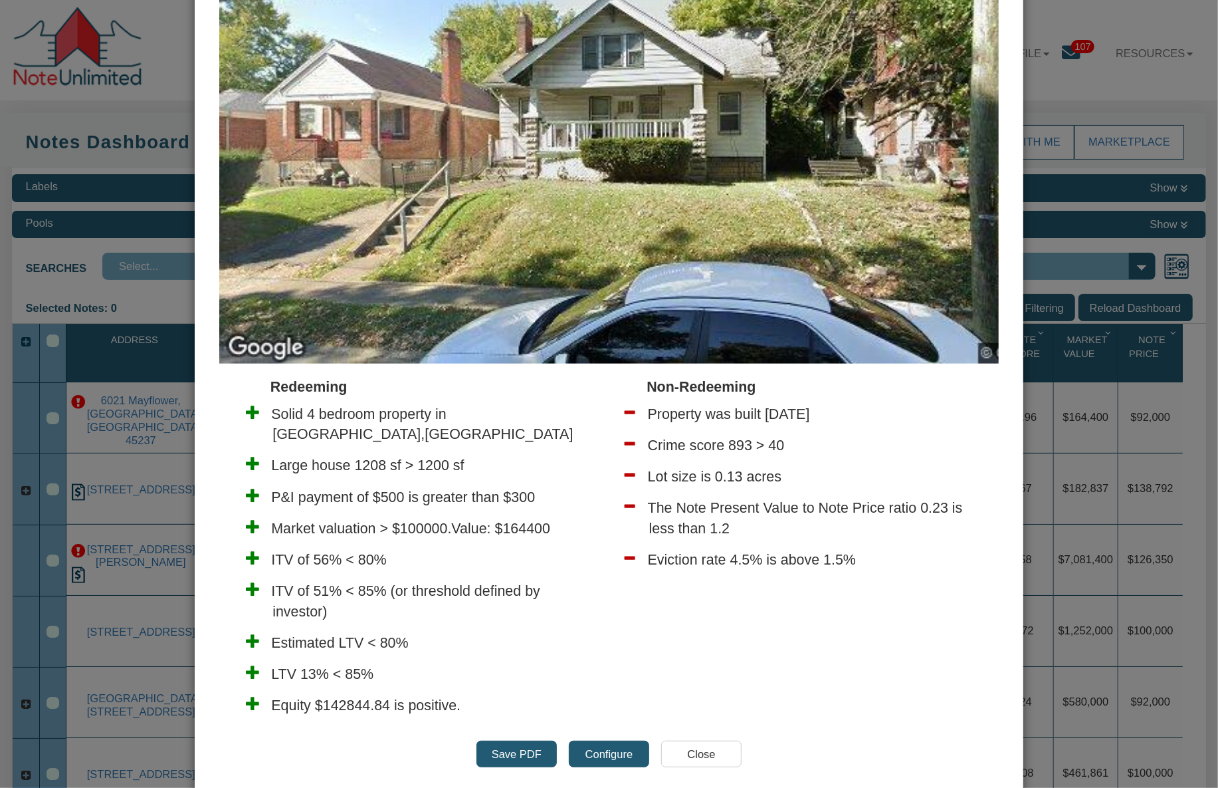
click at [702, 740] on input "Close" at bounding box center [701, 753] width 80 height 27
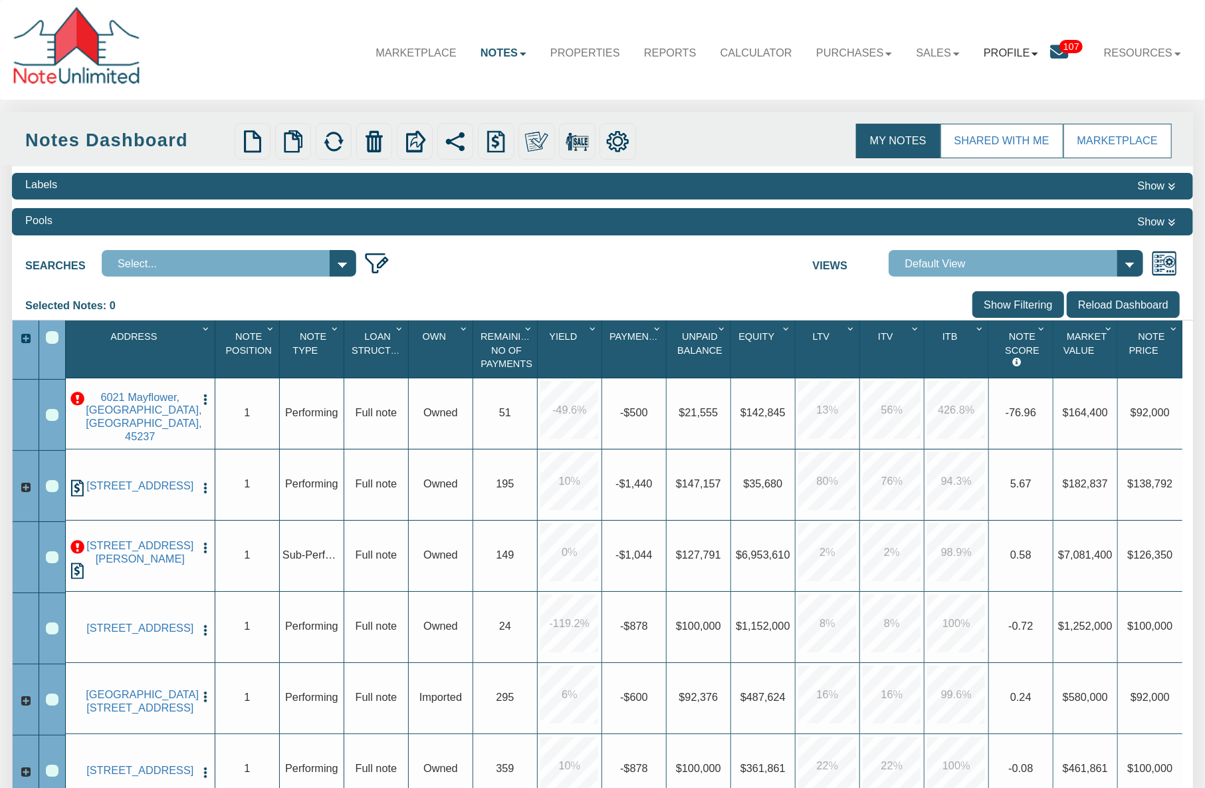
click at [1030, 51] on link "Profile" at bounding box center [1011, 52] width 79 height 37
click at [984, 88] on link "Admin" at bounding box center [1022, 89] width 140 height 21
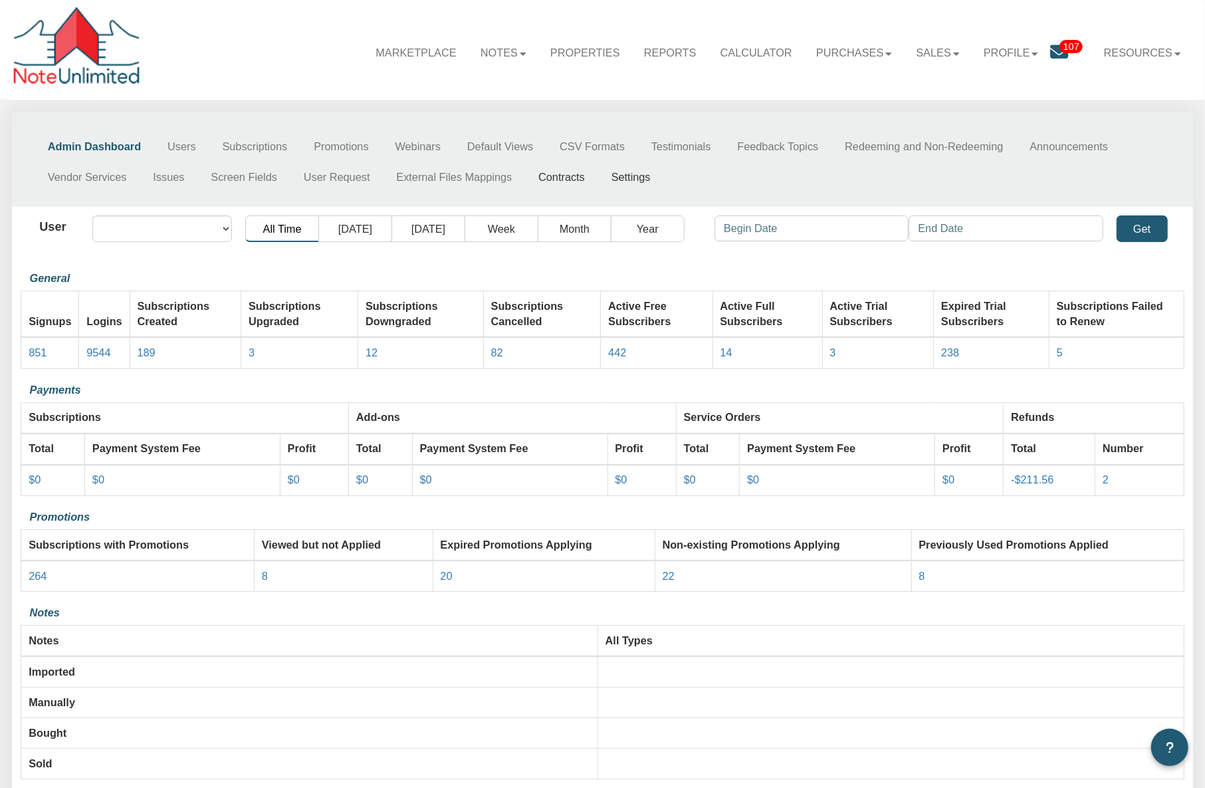
select select "object:2255"
click at [641, 179] on link "Settings" at bounding box center [631, 177] width 66 height 31
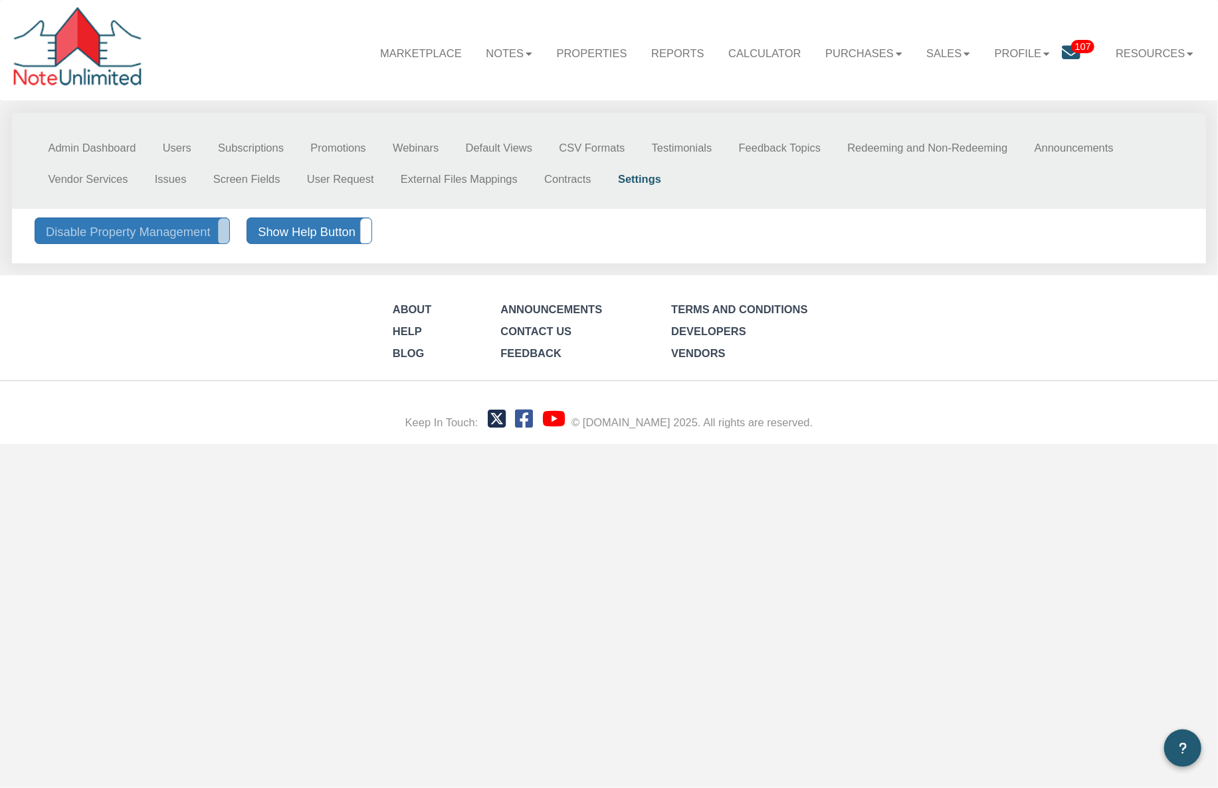
drag, startPoint x: 392, startPoint y: 227, endPoint x: 245, endPoint y: 243, distance: 148.4
click at [245, 243] on div "Disable Property Management Enable Property Management Show Help Button Hide He…" at bounding box center [315, 230] width 588 height 27
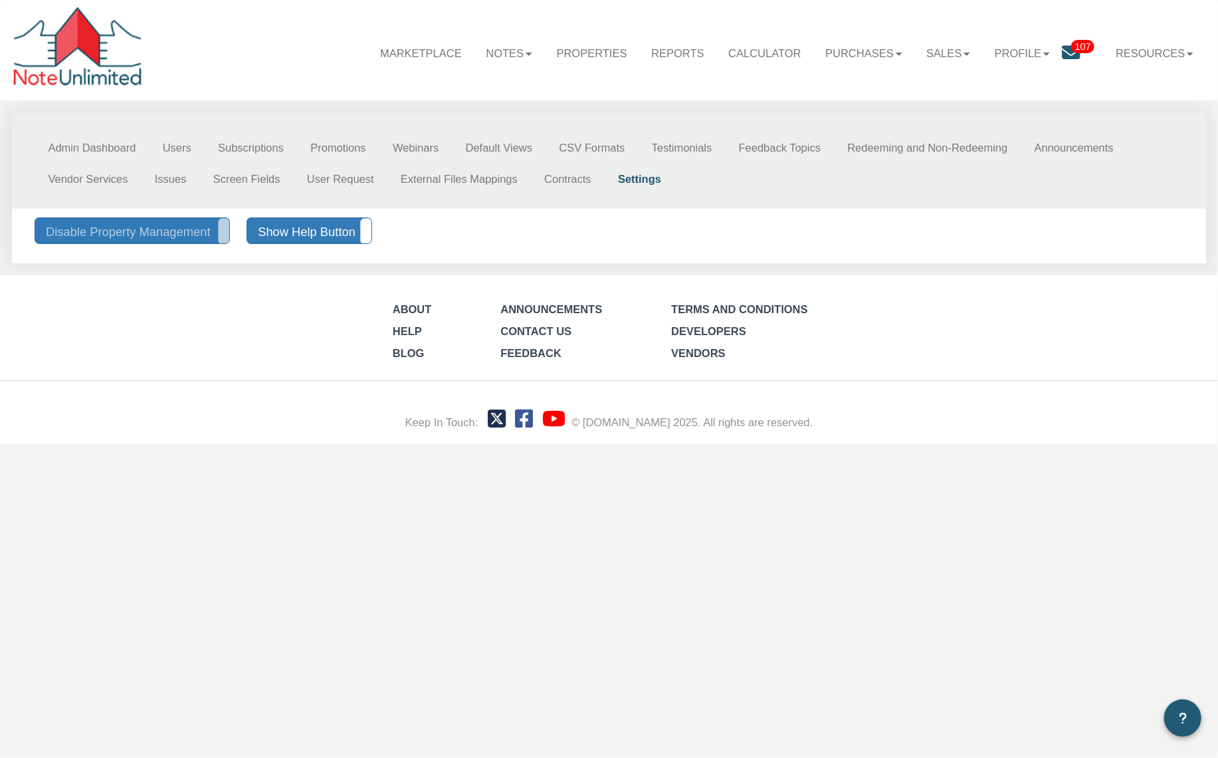
click at [923, 444] on html "Menu Marketplace Notes Dashboard Transactions Properties Reports Calculator" at bounding box center [609, 222] width 1218 height 444
click at [508, 53] on link "Notes" at bounding box center [509, 54] width 70 height 38
click at [471, 89] on link "Dashboard" at bounding box center [473, 87] width 141 height 21
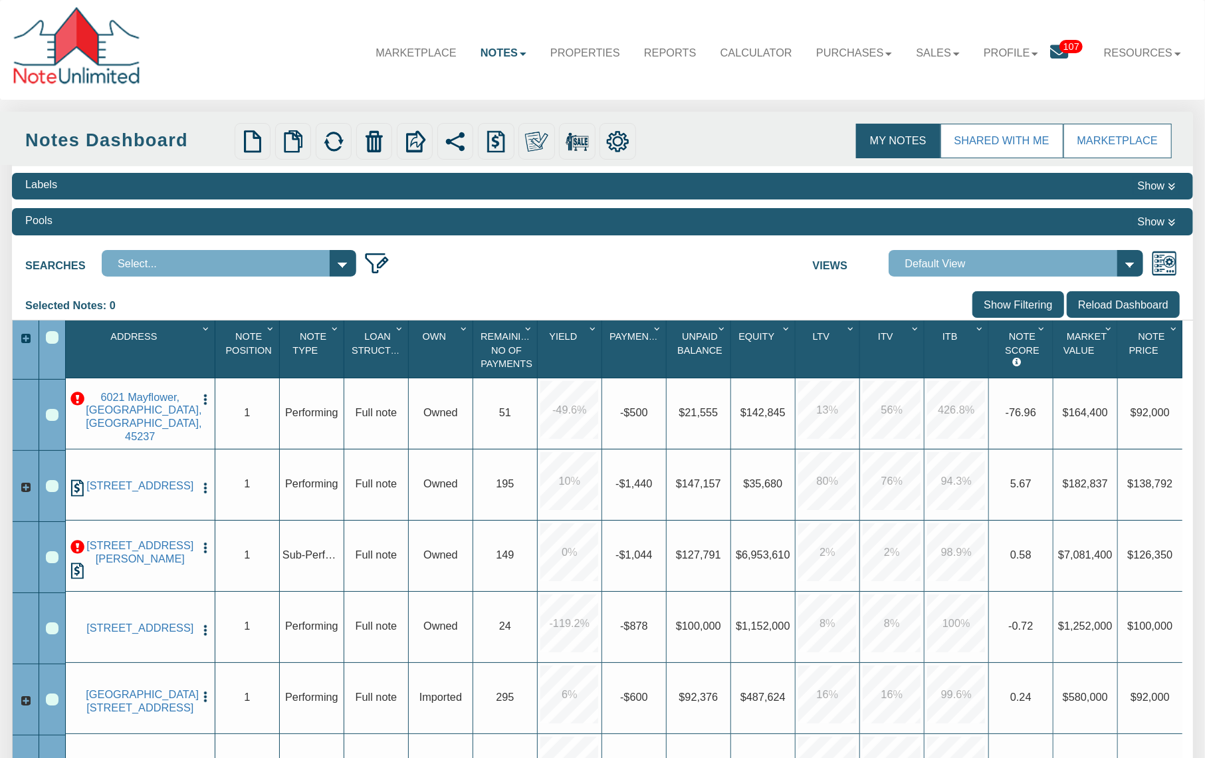
click at [51, 421] on div "Row 1, Row Selection Checkbox" at bounding box center [52, 415] width 12 height 12
click at [55, 703] on div "Row 6, Row Selection Checkbox" at bounding box center [52, 699] width 12 height 12
click at [51, 417] on div "Row 1, Row Selection Checkbox" at bounding box center [52, 415] width 12 height 12
click at [49, 492] on div "Row 2, Row Selection Checkbox" at bounding box center [52, 486] width 12 height 12
click at [51, 562] on div "Row 4, Row Selection Checkbox" at bounding box center [52, 557] width 12 height 12
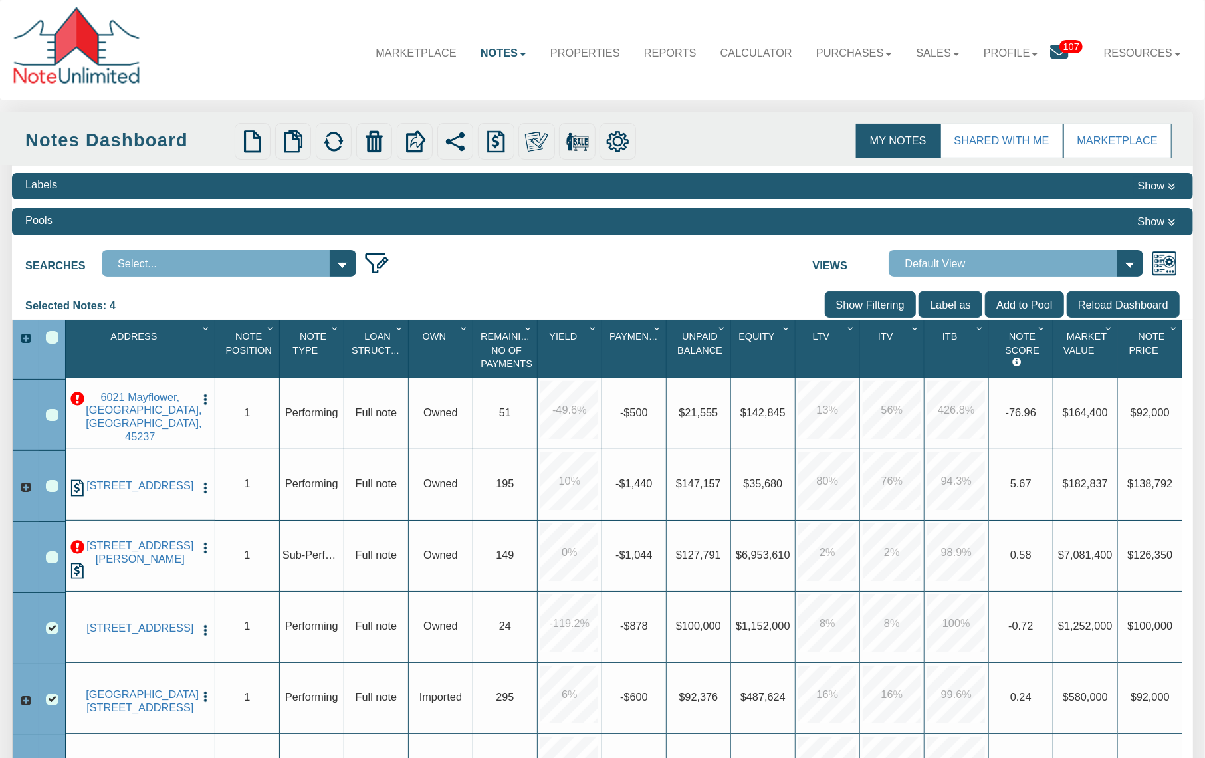
drag, startPoint x: 48, startPoint y: 630, endPoint x: 52, endPoint y: 642, distance: 12.6
click at [49, 630] on div "Row 5, Row Selection Checkbox" at bounding box center [52, 628] width 12 height 12
click at [51, 703] on div "Row 6, Row Selection Checkbox" at bounding box center [52, 699] width 12 height 12
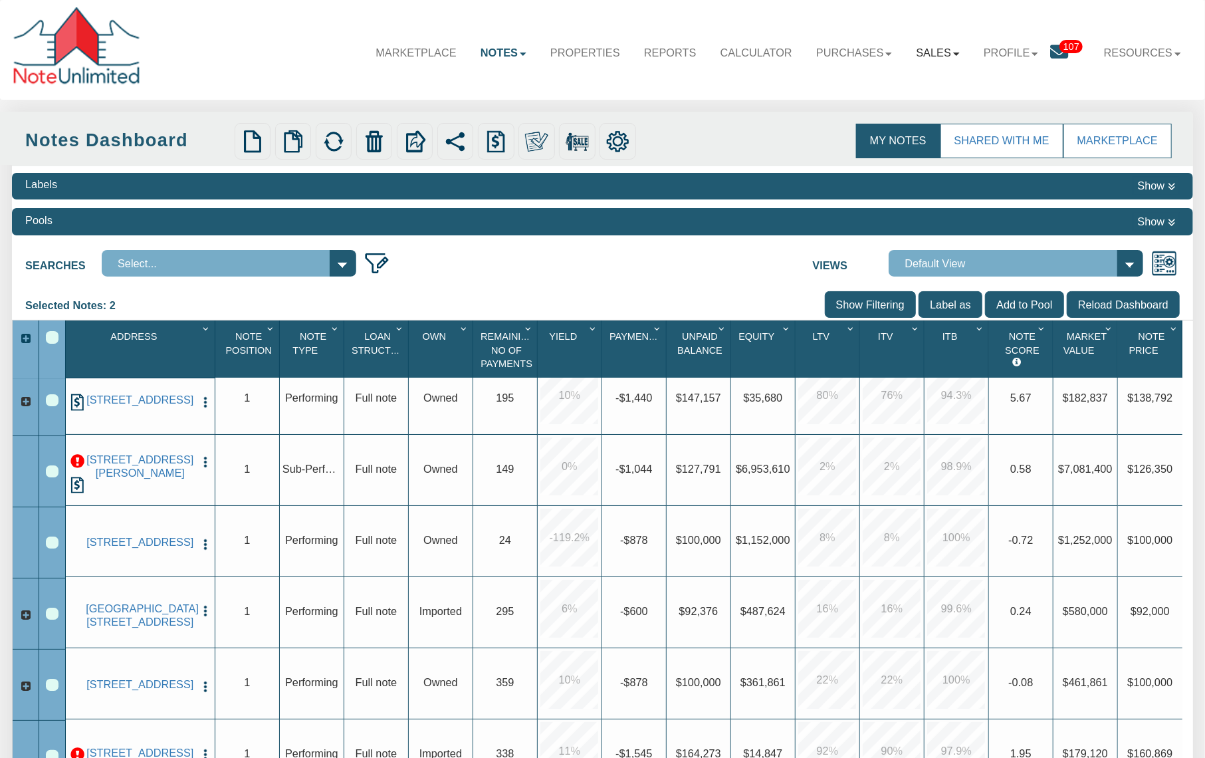
click at [952, 49] on link "Sales" at bounding box center [938, 52] width 68 height 37
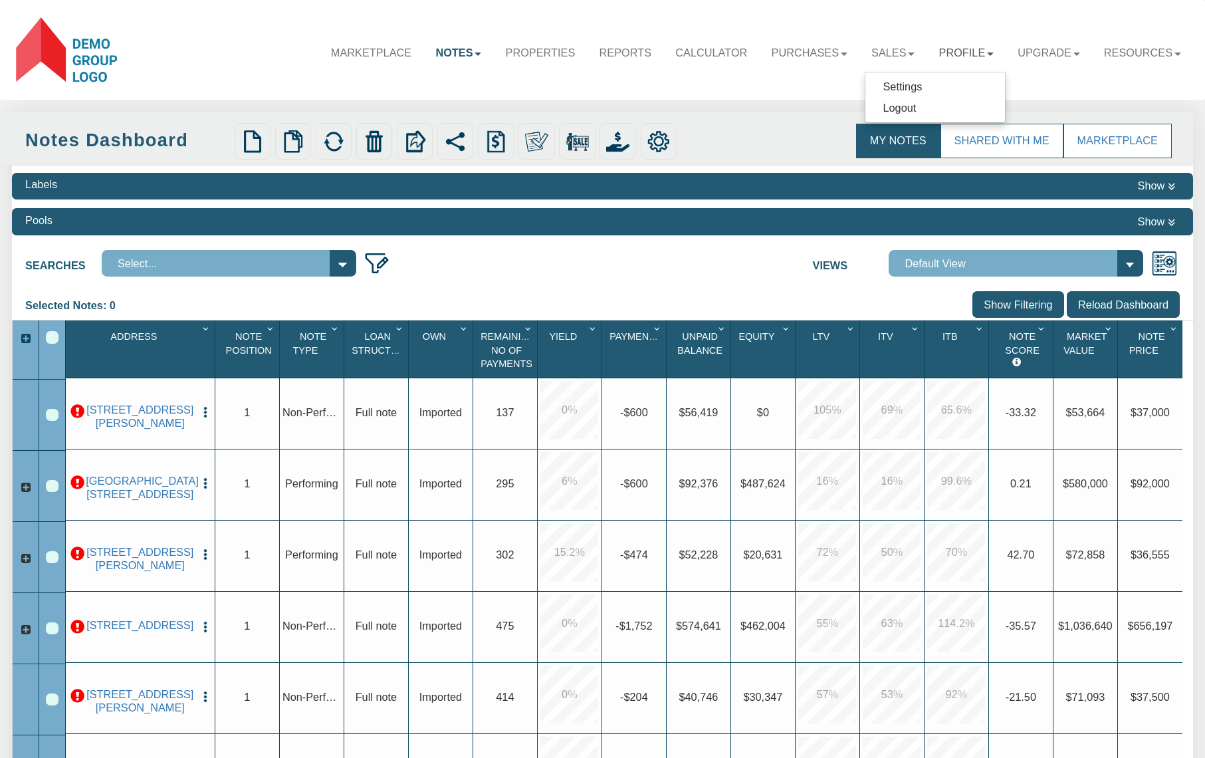
select select
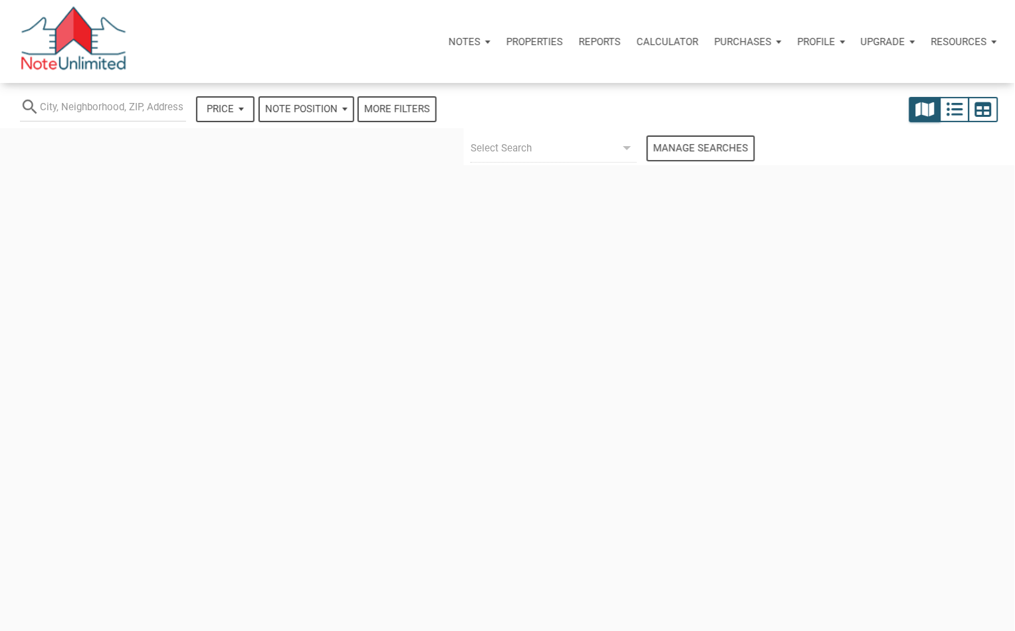
click at [841, 43] on div "Profile" at bounding box center [822, 42] width 64 height 40
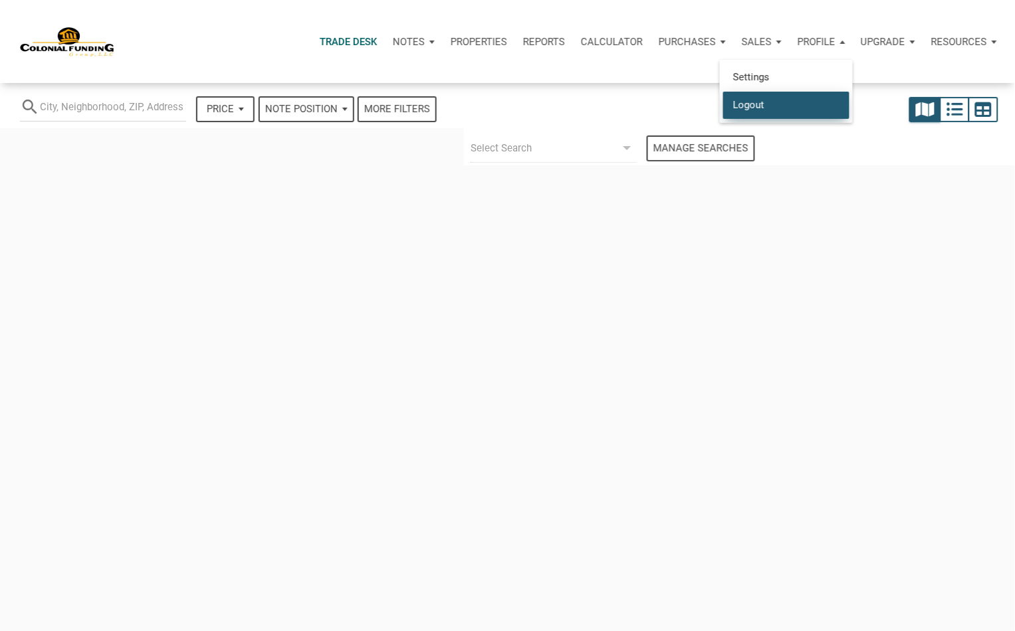
click at [754, 104] on link "Logout" at bounding box center [786, 104] width 126 height 27
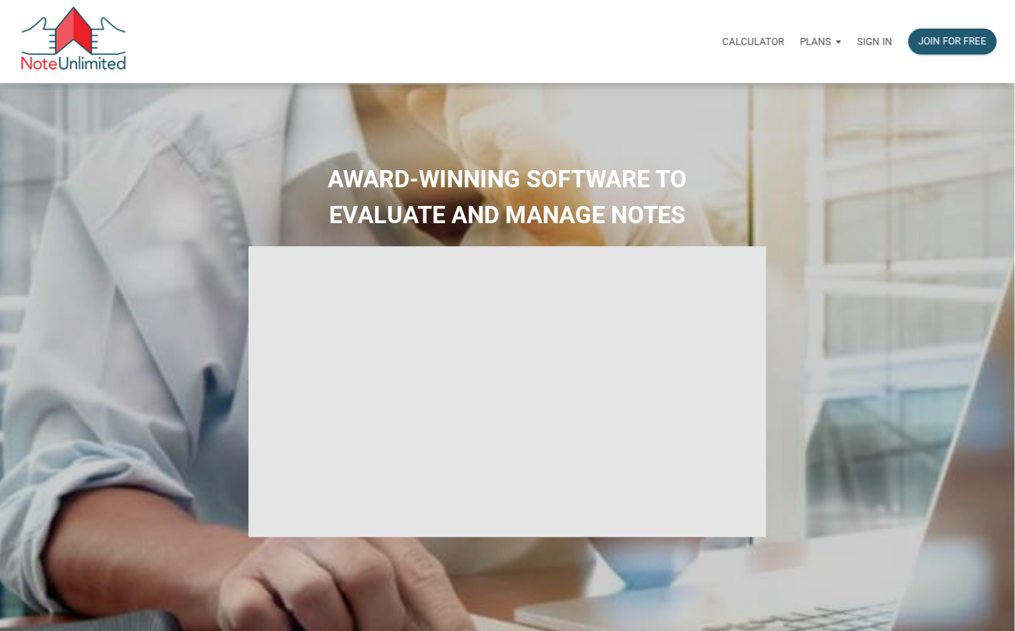
select select
type input "Introduction to new features"
select select
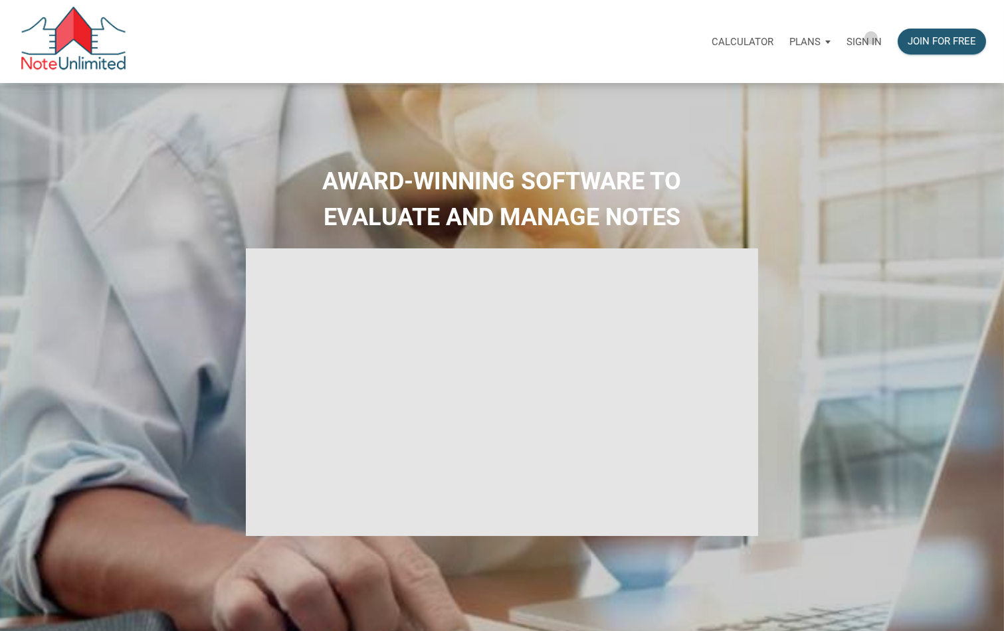
click at [872, 38] on p "Sign in" at bounding box center [864, 42] width 35 height 12
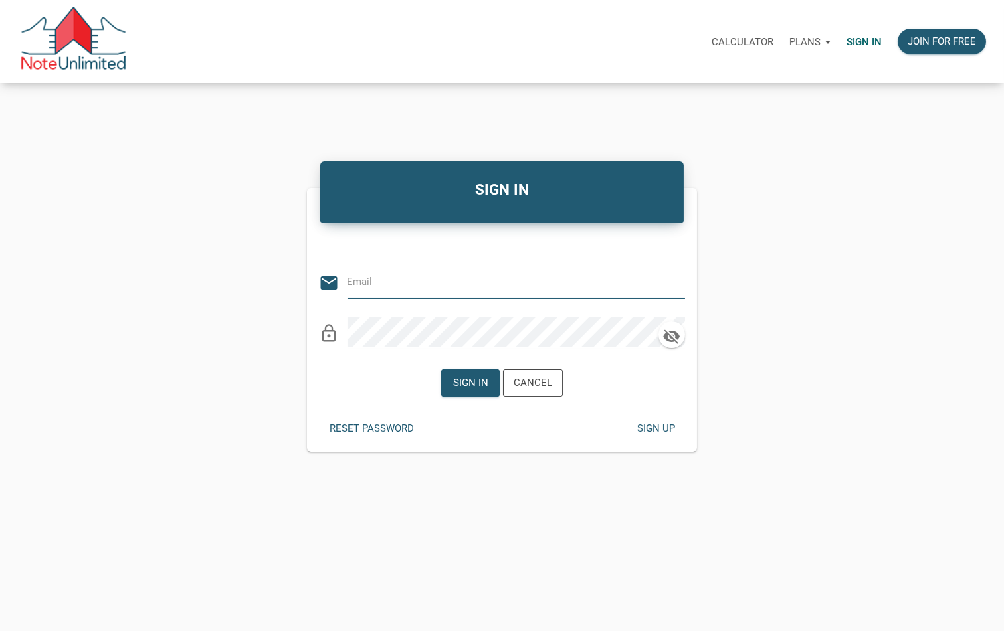
type input "notes@colonialfundinggroup.com"
click at [674, 280] on icon "clear" at bounding box center [675, 283] width 20 height 20
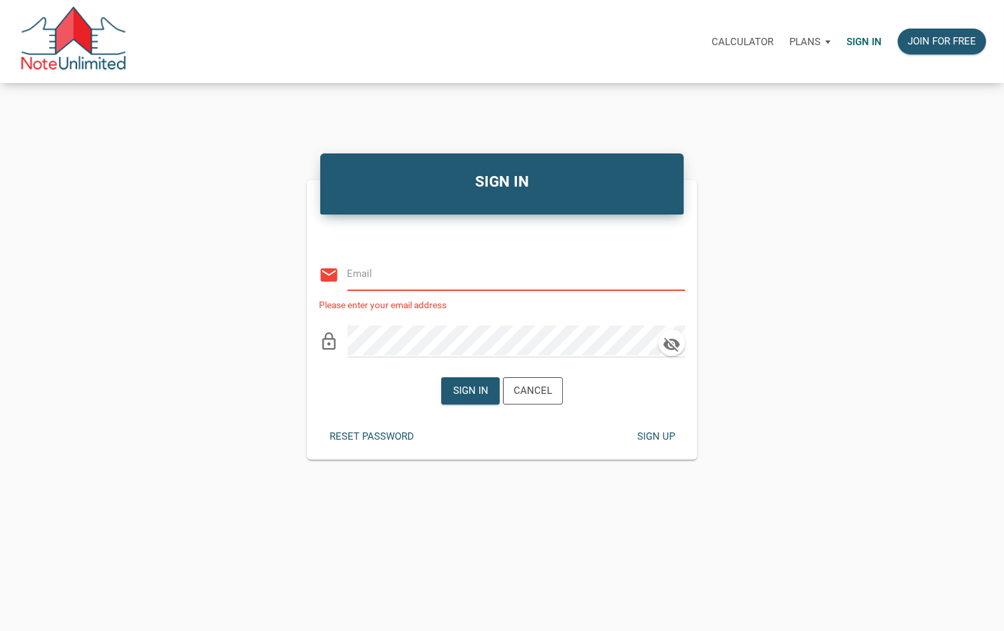
click at [508, 276] on input "email" at bounding box center [507, 274] width 318 height 30
type input "vlad@5starsre.com"
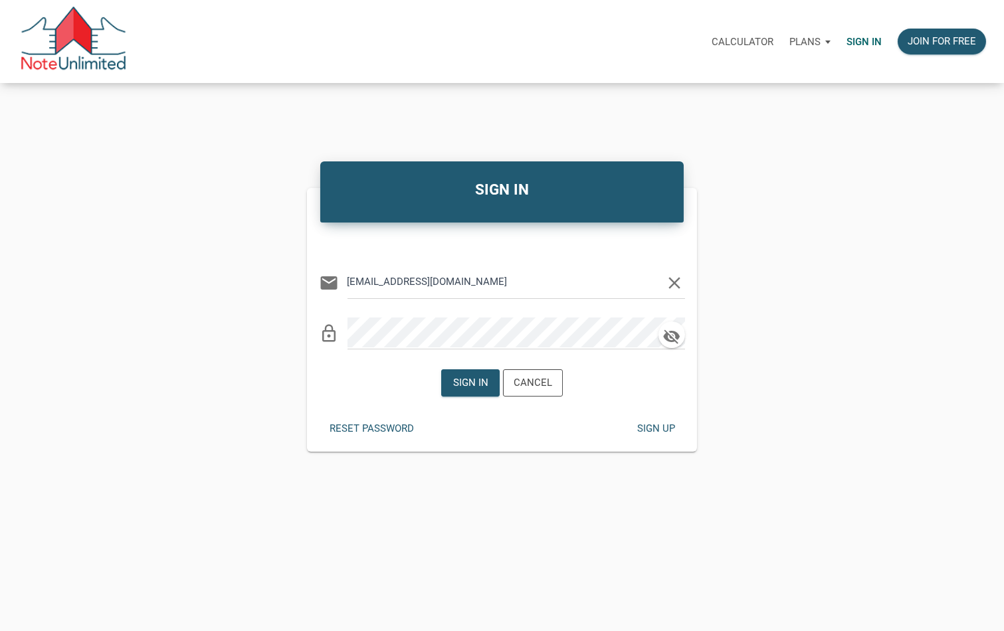
click at [675, 287] on icon "clear" at bounding box center [675, 283] width 20 height 20
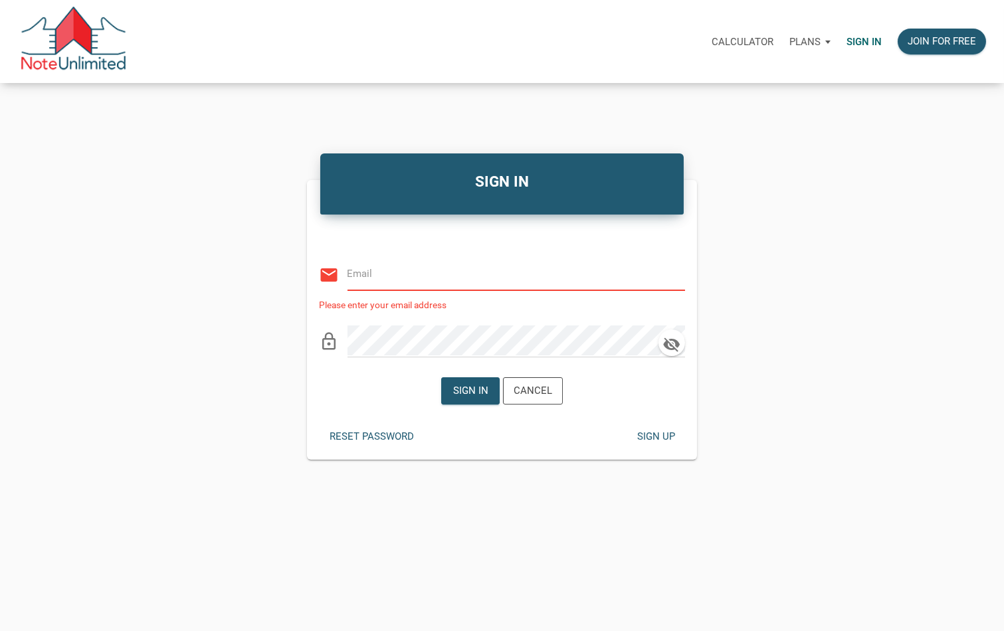
click at [436, 270] on input "email" at bounding box center [507, 274] width 318 height 30
type input "vlad@noteunlimited.com"
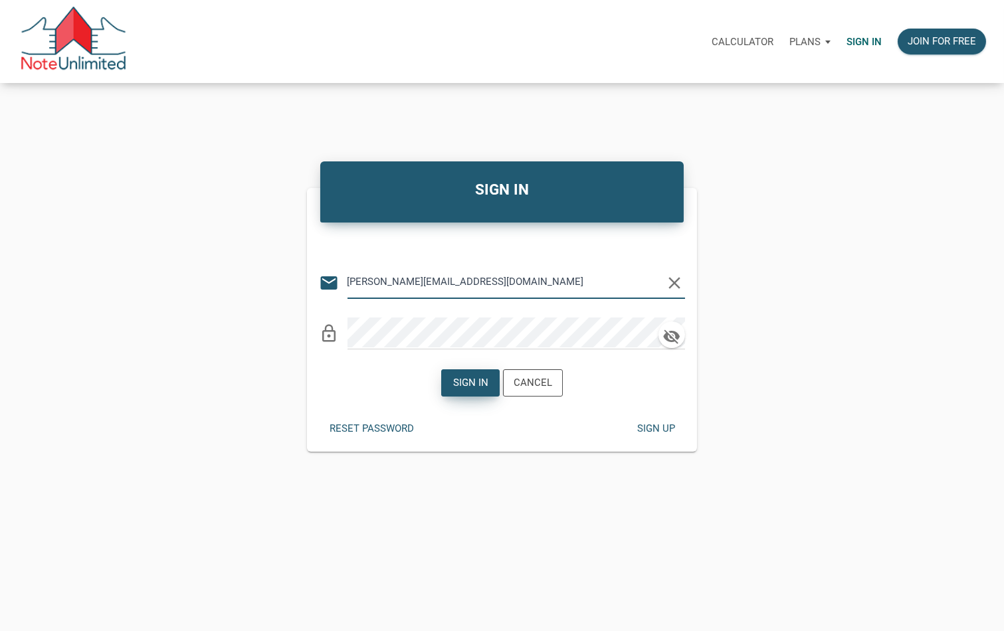
click at [469, 387] on div "Sign in" at bounding box center [470, 383] width 35 height 15
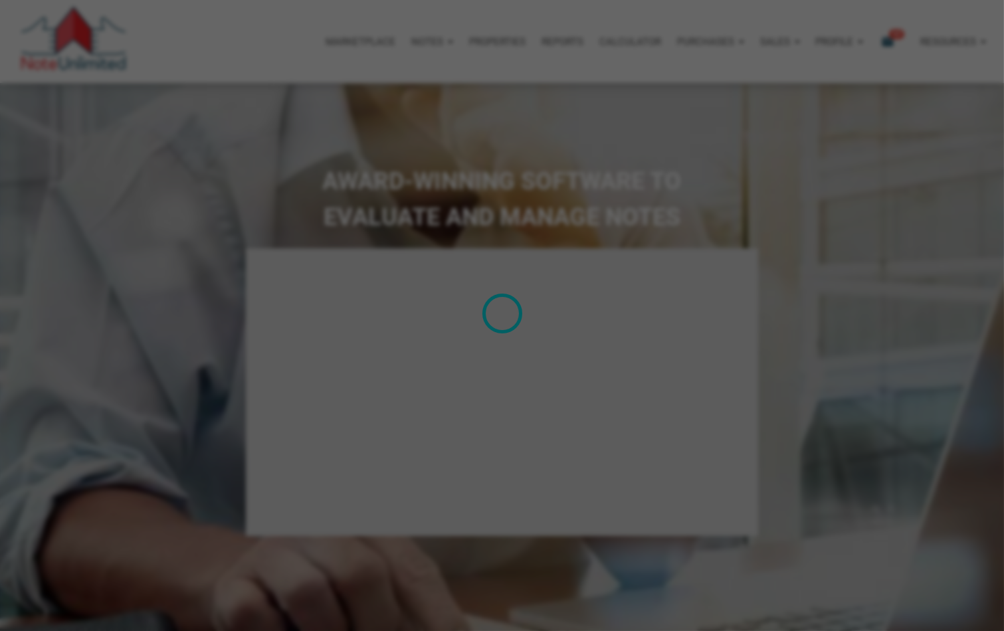
type input "Introduction to new features"
select select
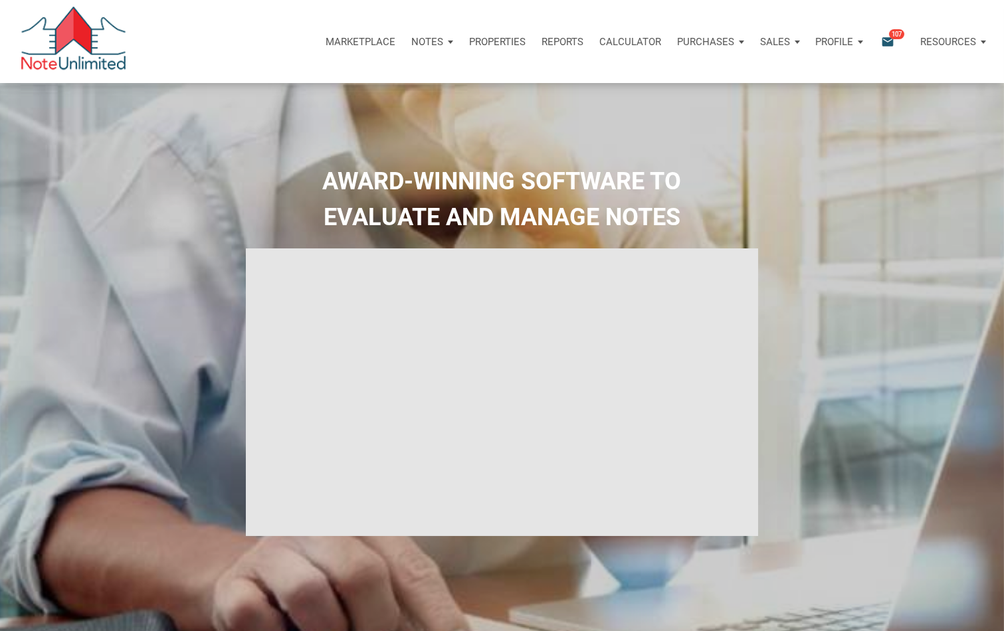
click at [794, 45] on div "Sales" at bounding box center [780, 42] width 56 height 40
click at [854, 47] on div "Profile" at bounding box center [840, 42] width 64 height 40
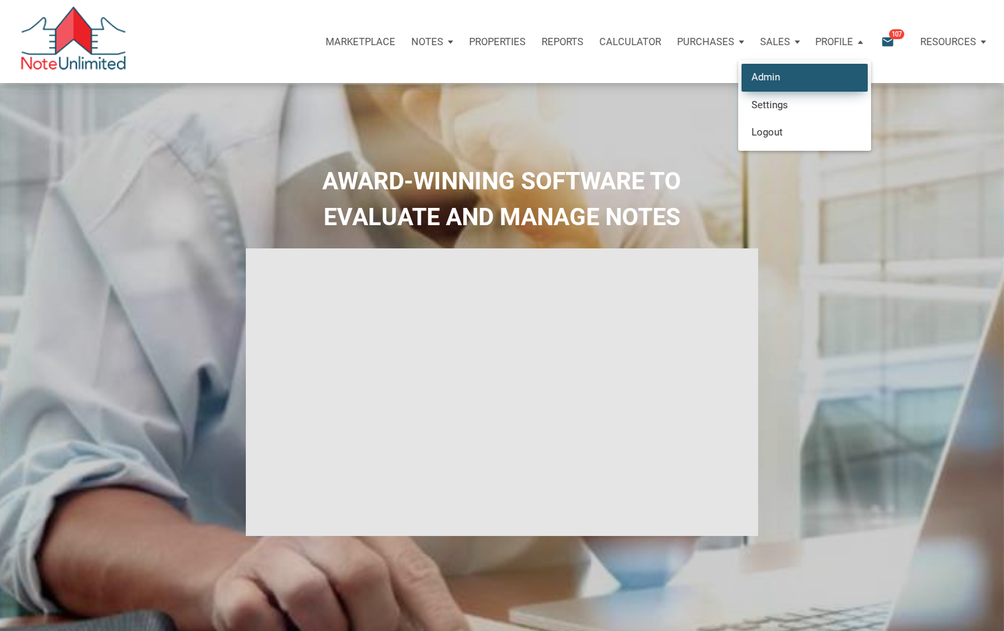
click at [782, 77] on link "Admin" at bounding box center [805, 77] width 126 height 27
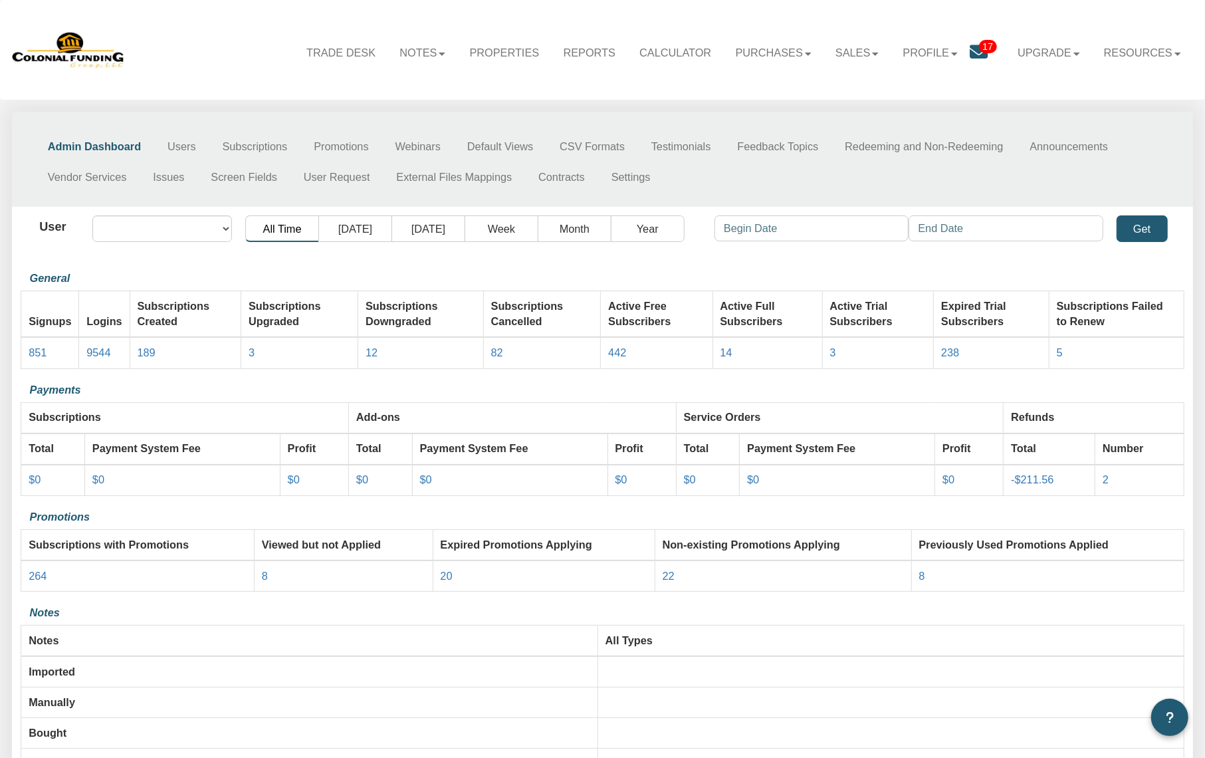
select select "object:44"
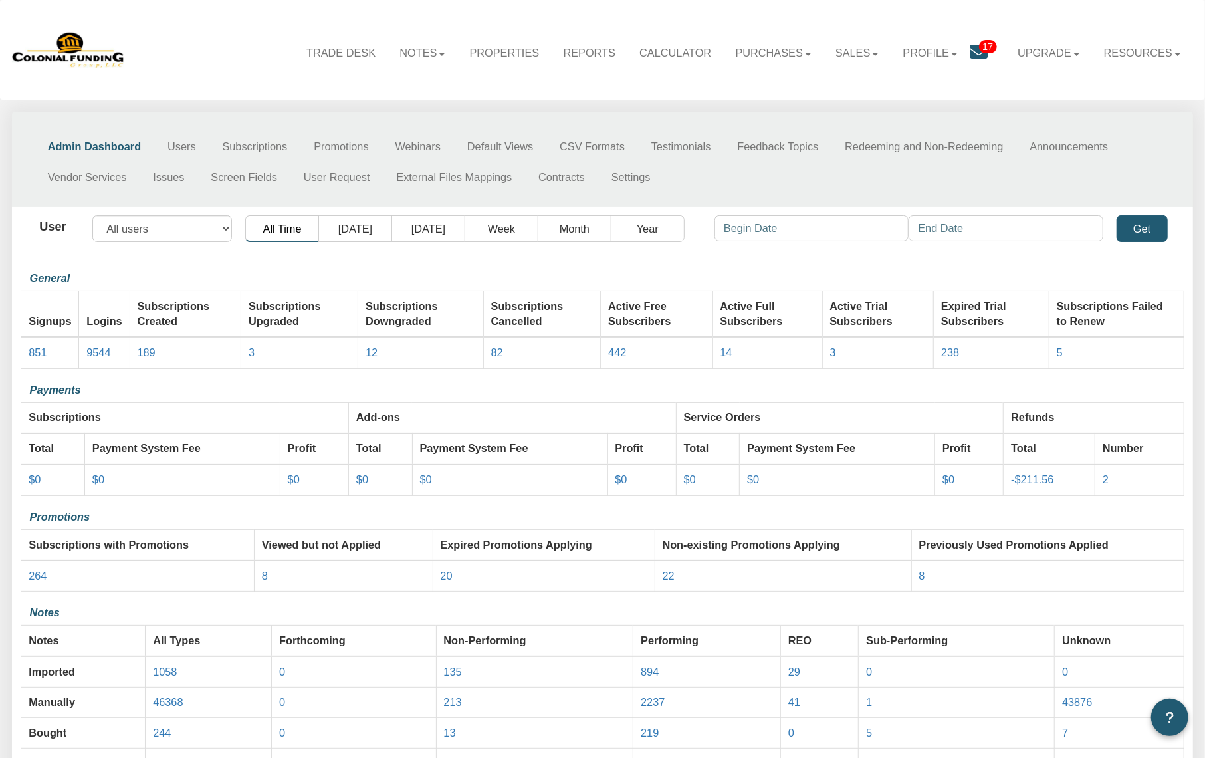
click at [703, 177] on ul "Admin Dashboard Users Subscriptions Promotions Webinars Default Views CSV Forma…" at bounding box center [608, 161] width 1146 height 62
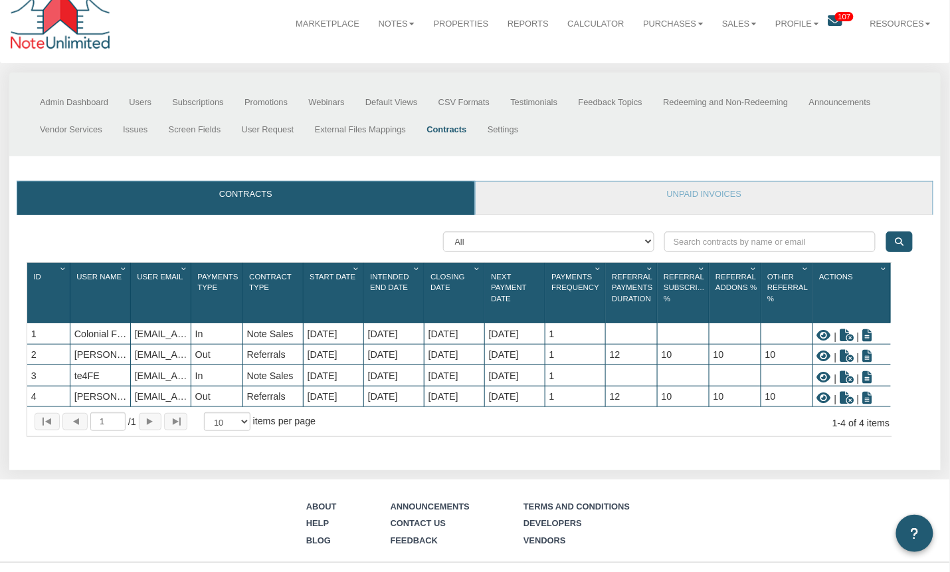
scroll to position [17, 0]
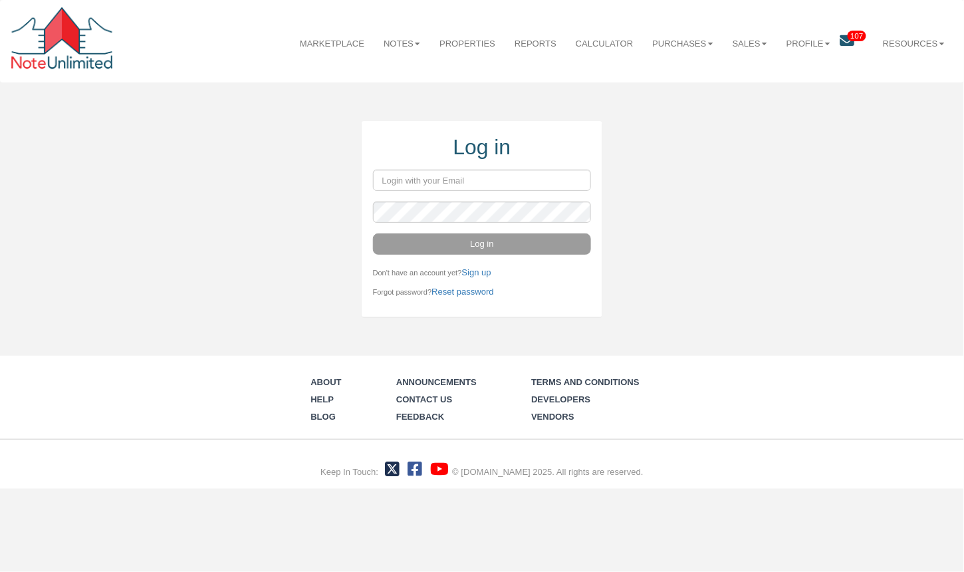
type input "[PERSON_NAME][EMAIL_ADDRESS][DOMAIN_NAME]"
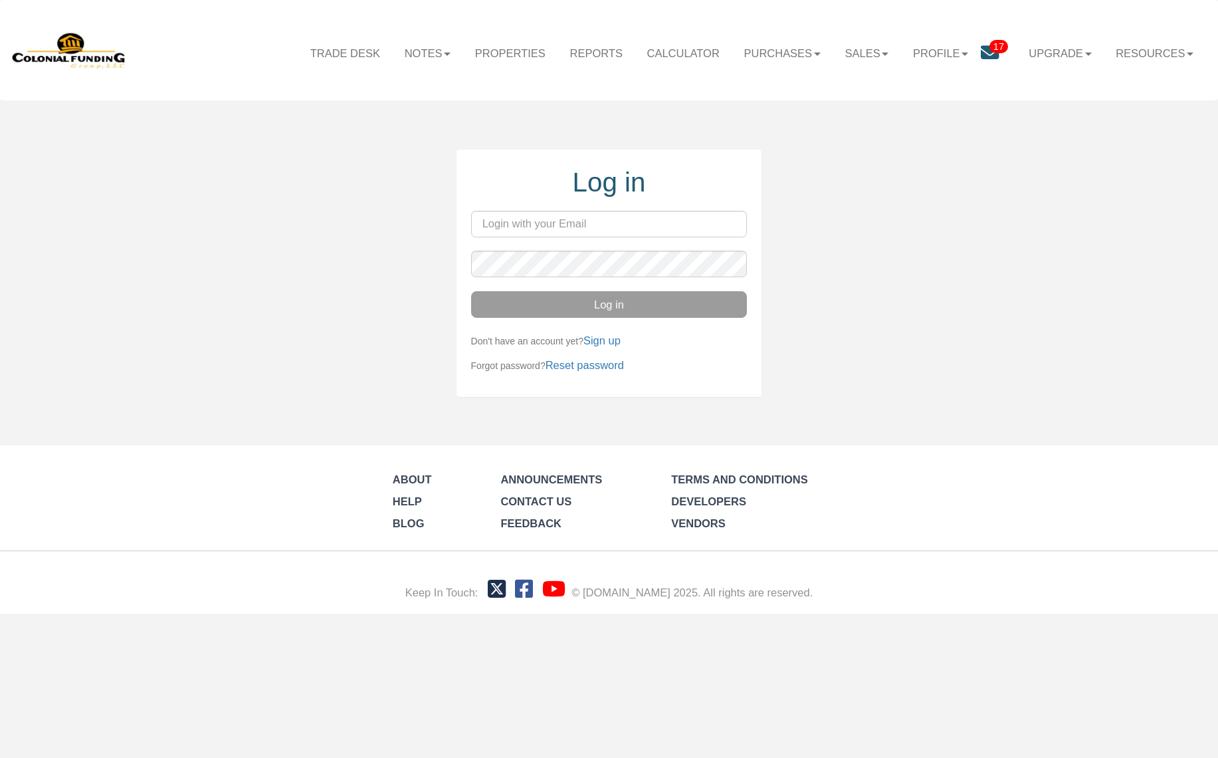
type input "[EMAIL_ADDRESS][DOMAIN_NAME]"
